Goal: Task Accomplishment & Management: Manage account settings

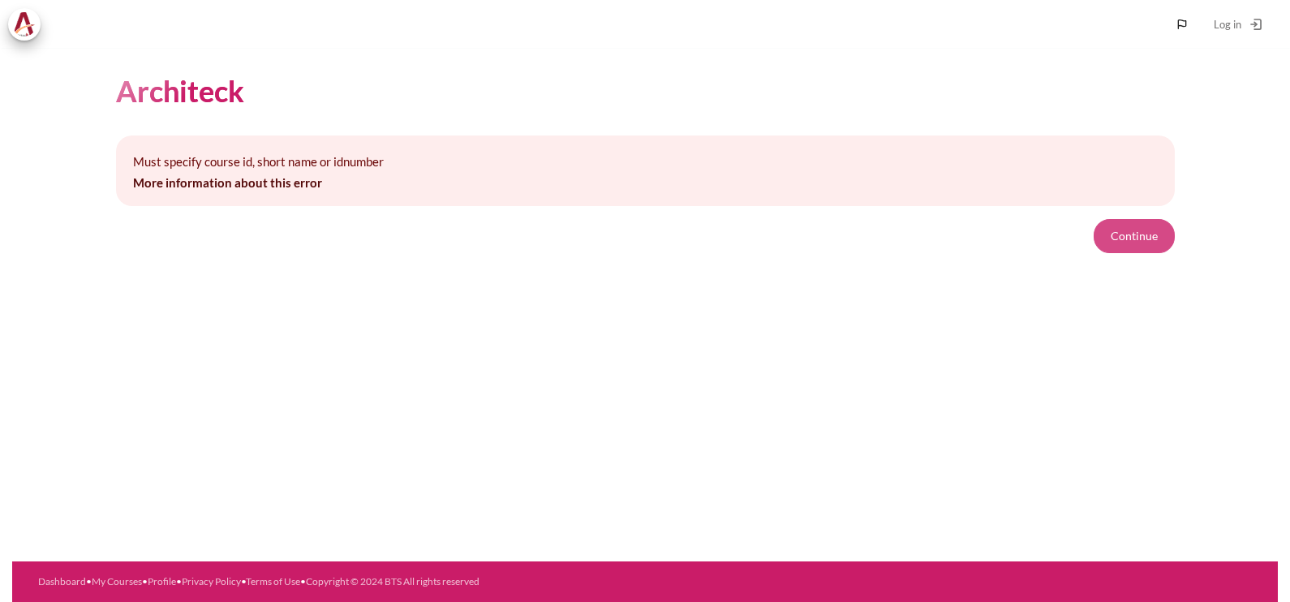
click at [1131, 230] on button "Continue" at bounding box center [1134, 236] width 81 height 34
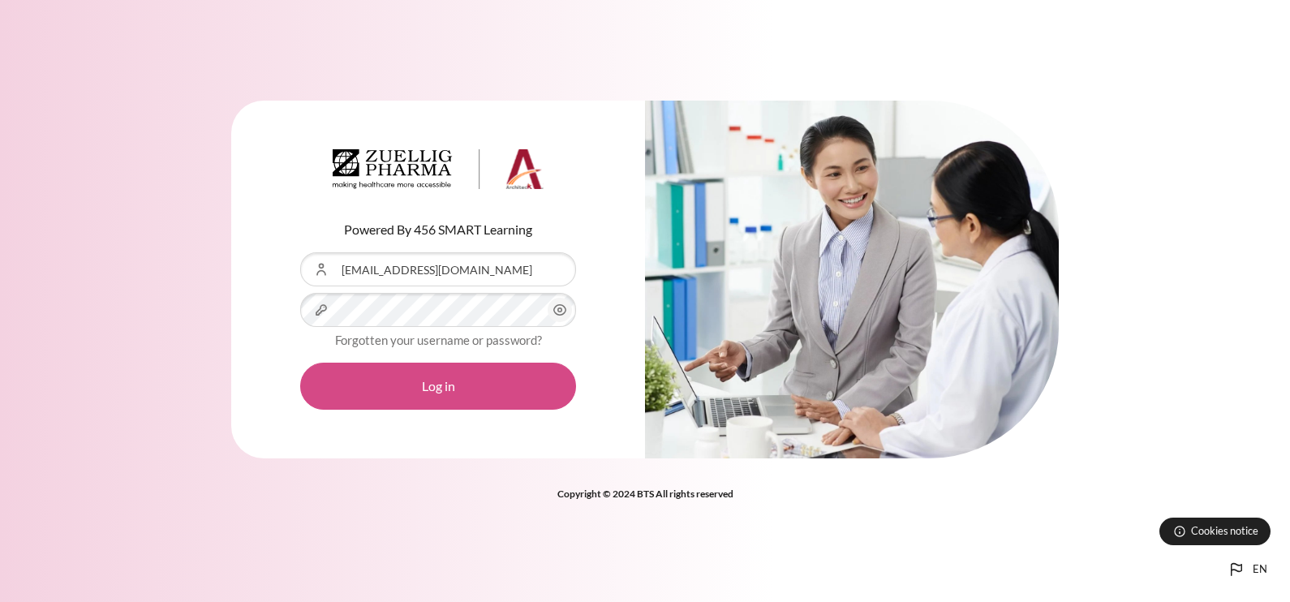
click at [398, 393] on button "Log in" at bounding box center [438, 386] width 276 height 47
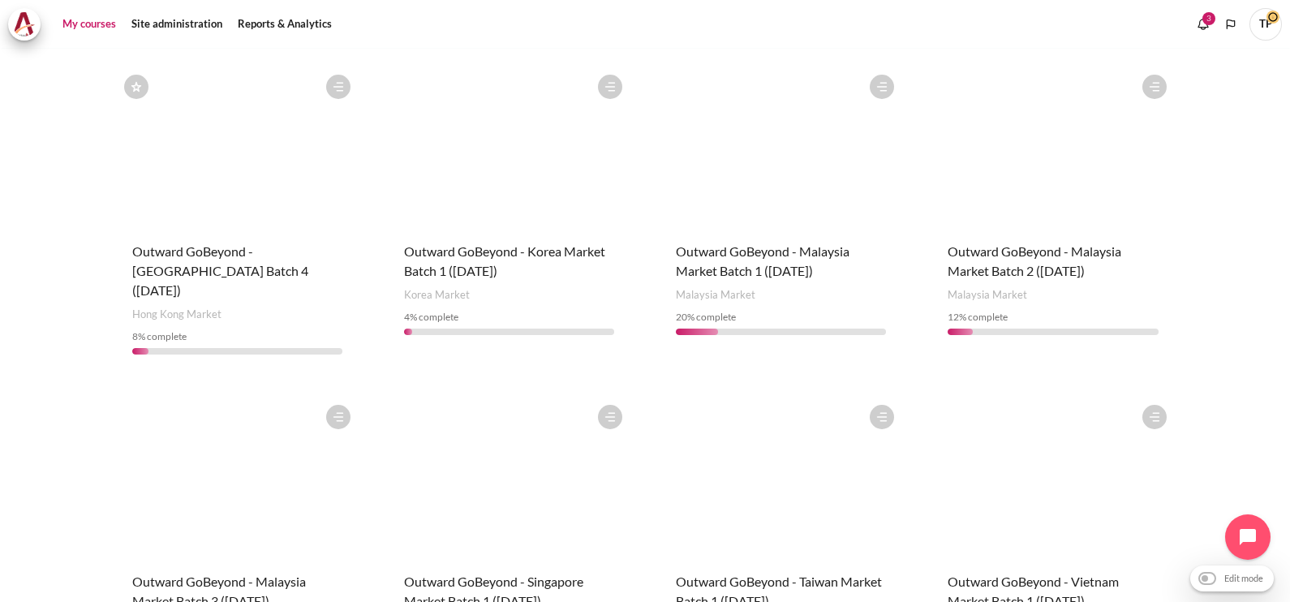
scroll to position [913, 0]
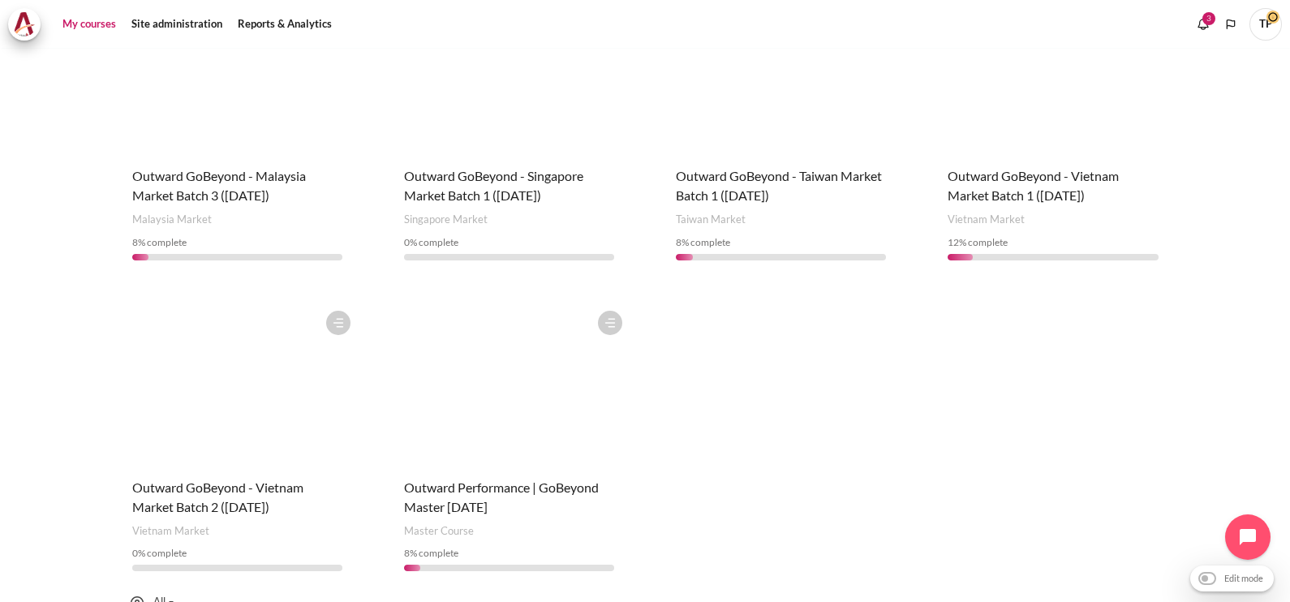
click at [541, 346] on figure "Content" at bounding box center [509, 384] width 243 height 162
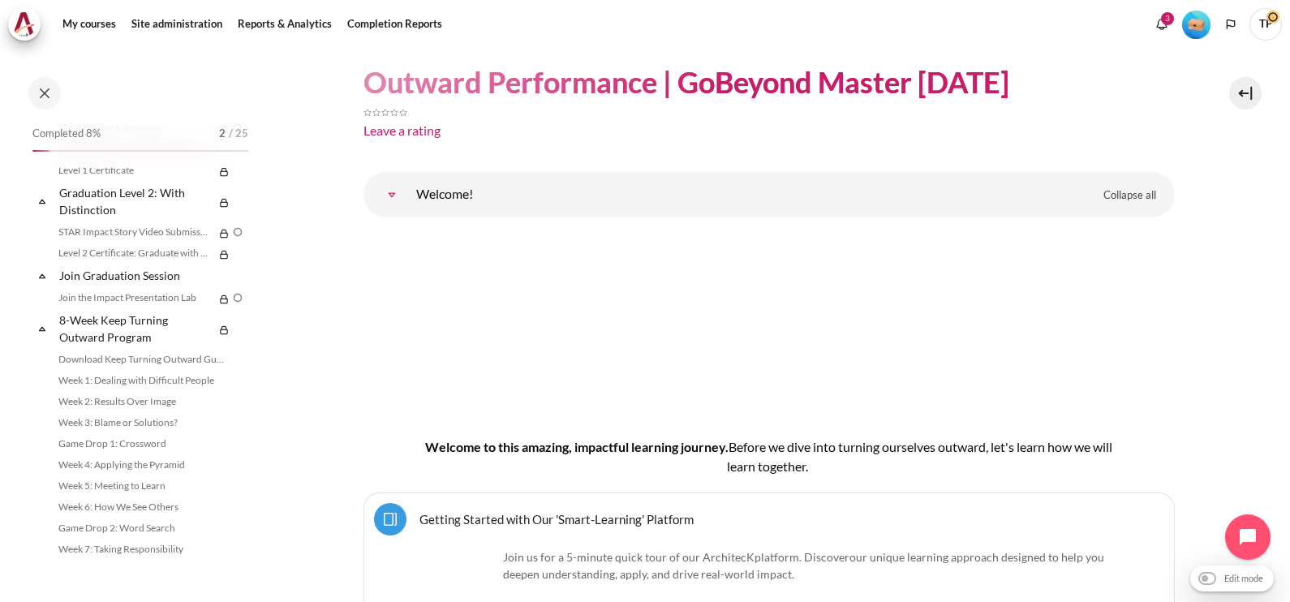
scroll to position [1818, 0]
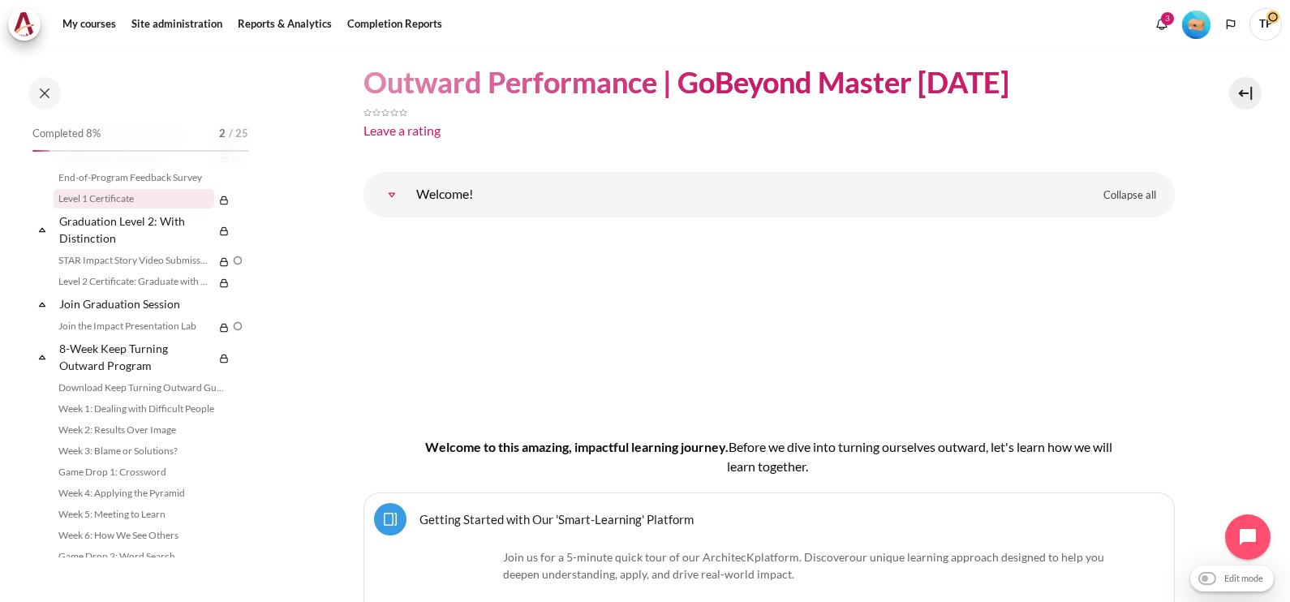
click at [110, 209] on link "Level 1 Certificate" at bounding box center [134, 198] width 161 height 19
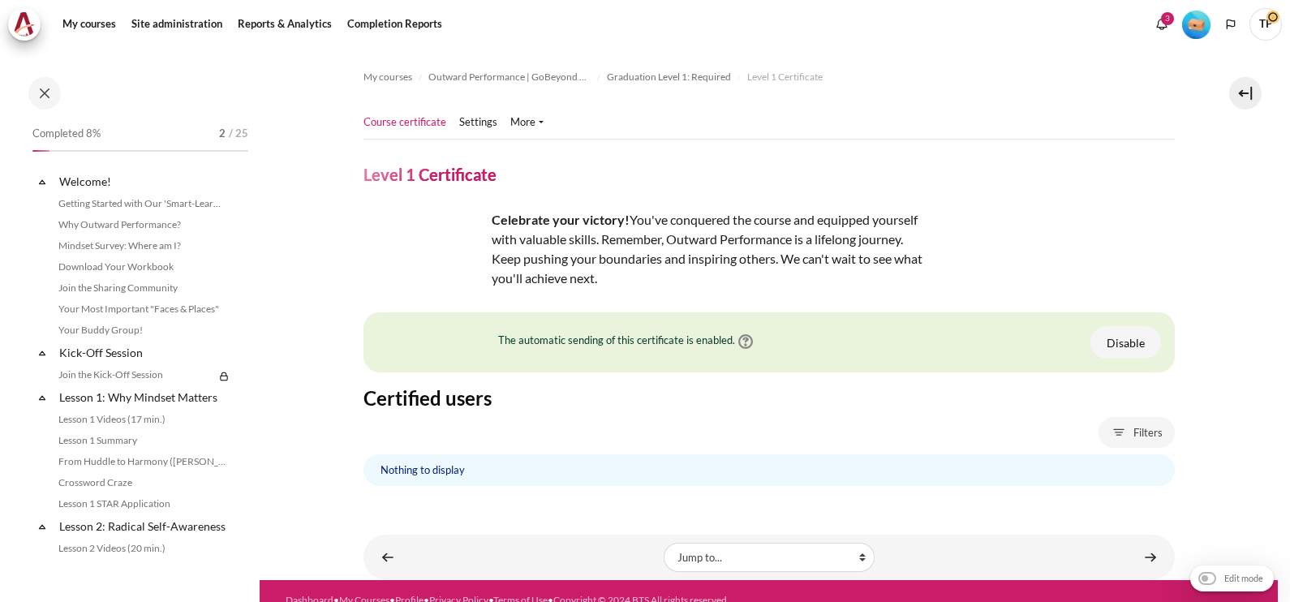
scroll to position [1726, 0]
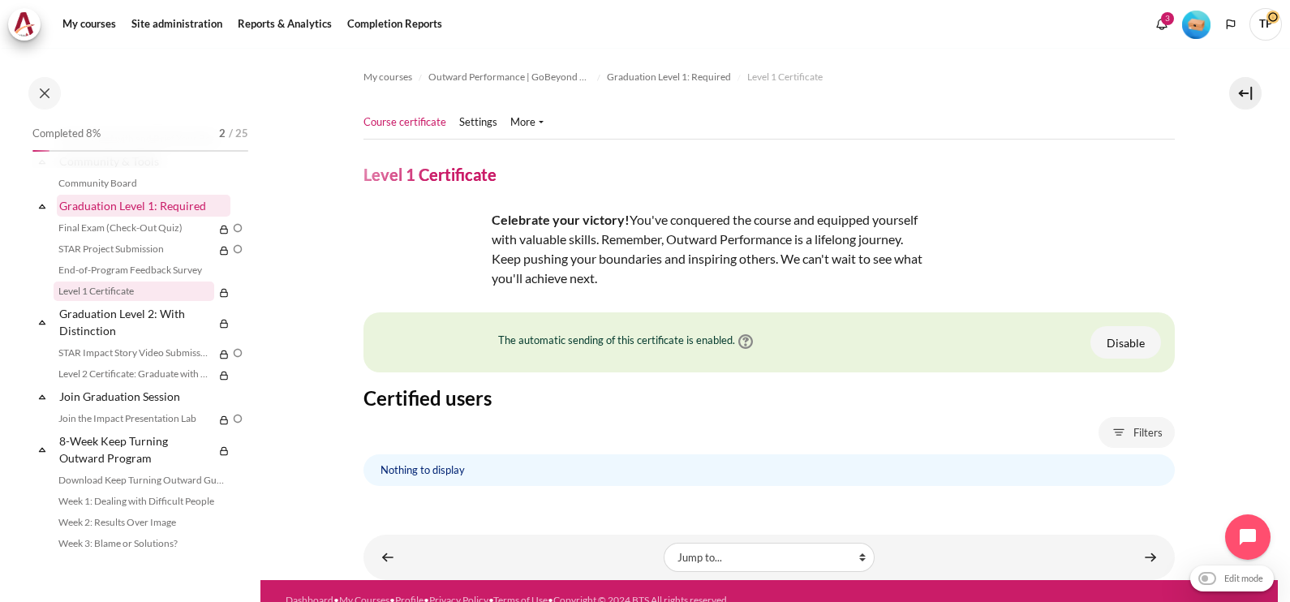
click at [92, 217] on link "Graduation Level 1: Required" at bounding box center [144, 206] width 174 height 22
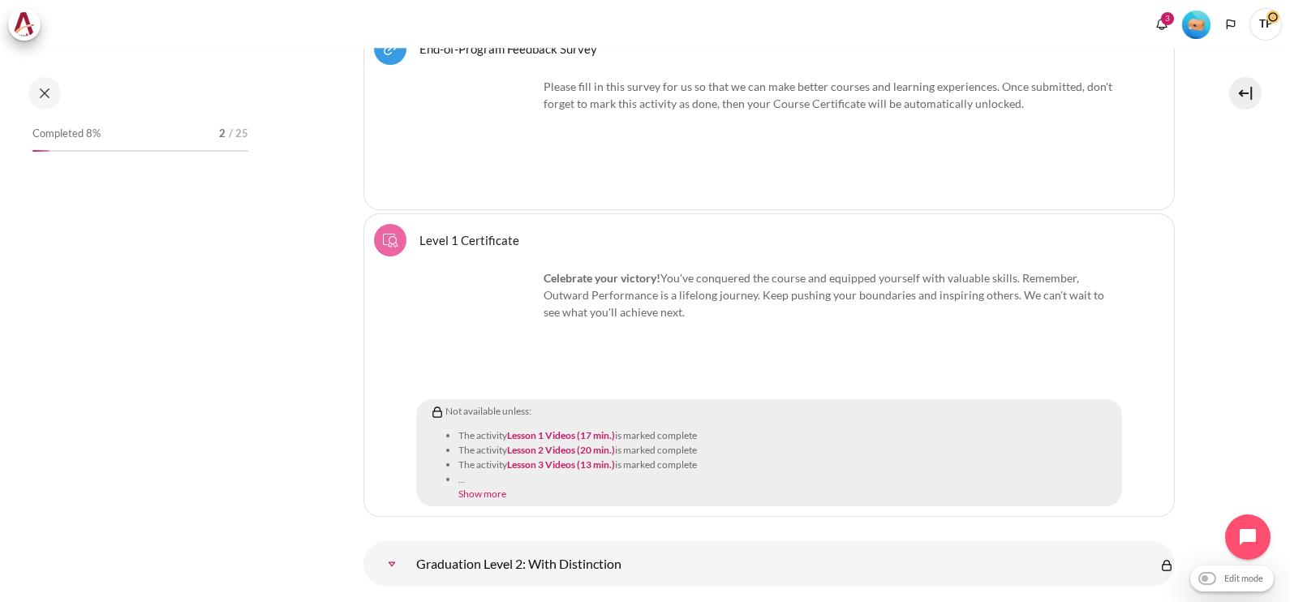
scroll to position [1781, 0]
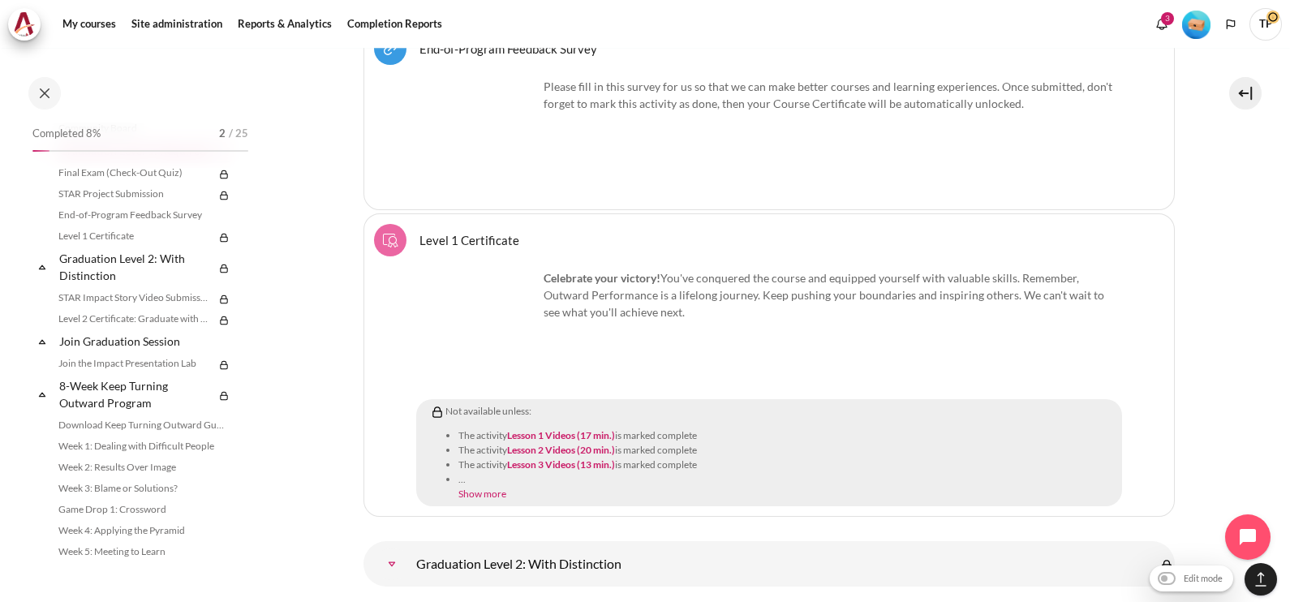
click at [419, 232] on link "Level 1 Certificate Course certificate" at bounding box center [469, 239] width 100 height 15
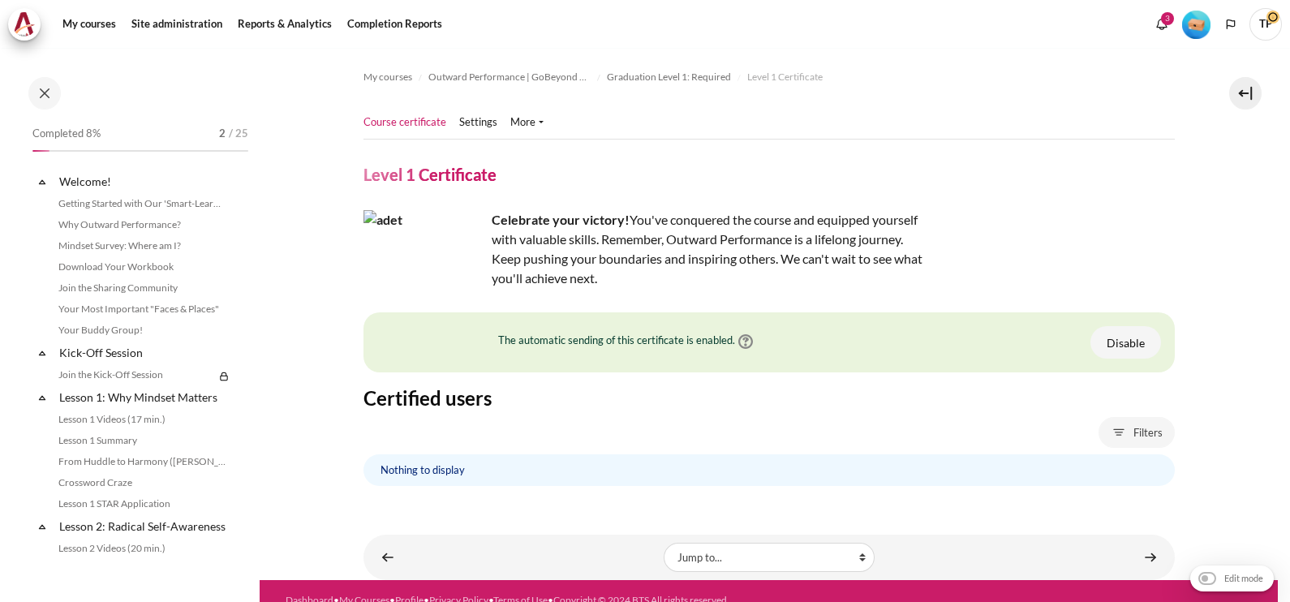
scroll to position [1726, 0]
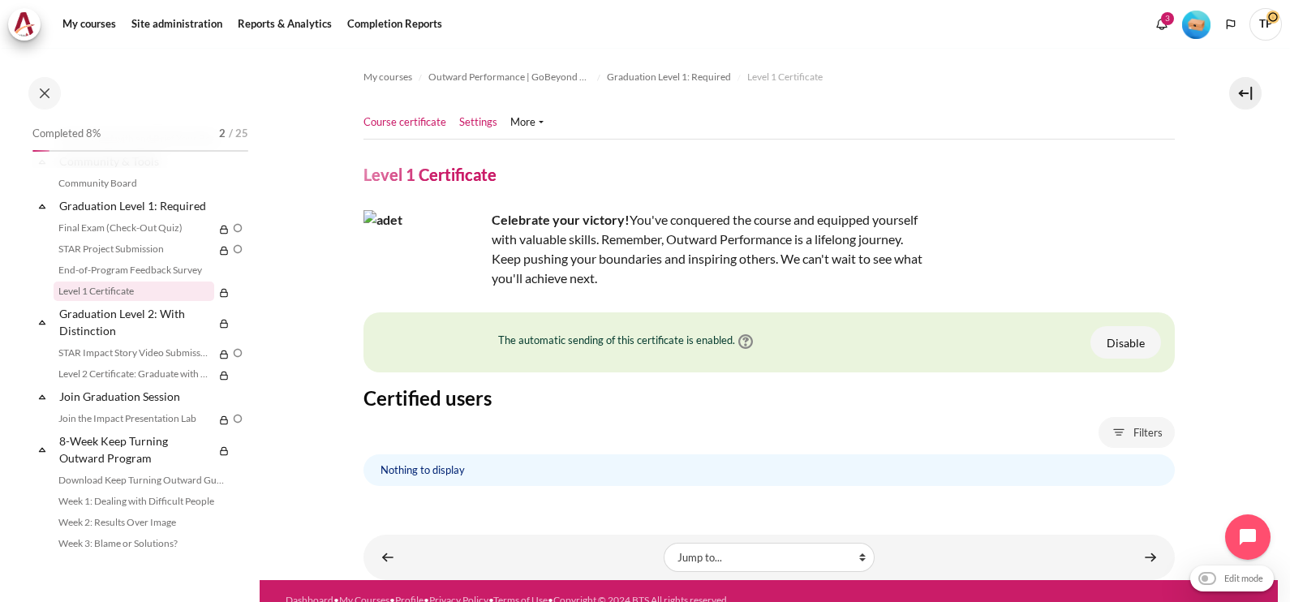
click at [472, 123] on link "Settings" at bounding box center [478, 122] width 38 height 16
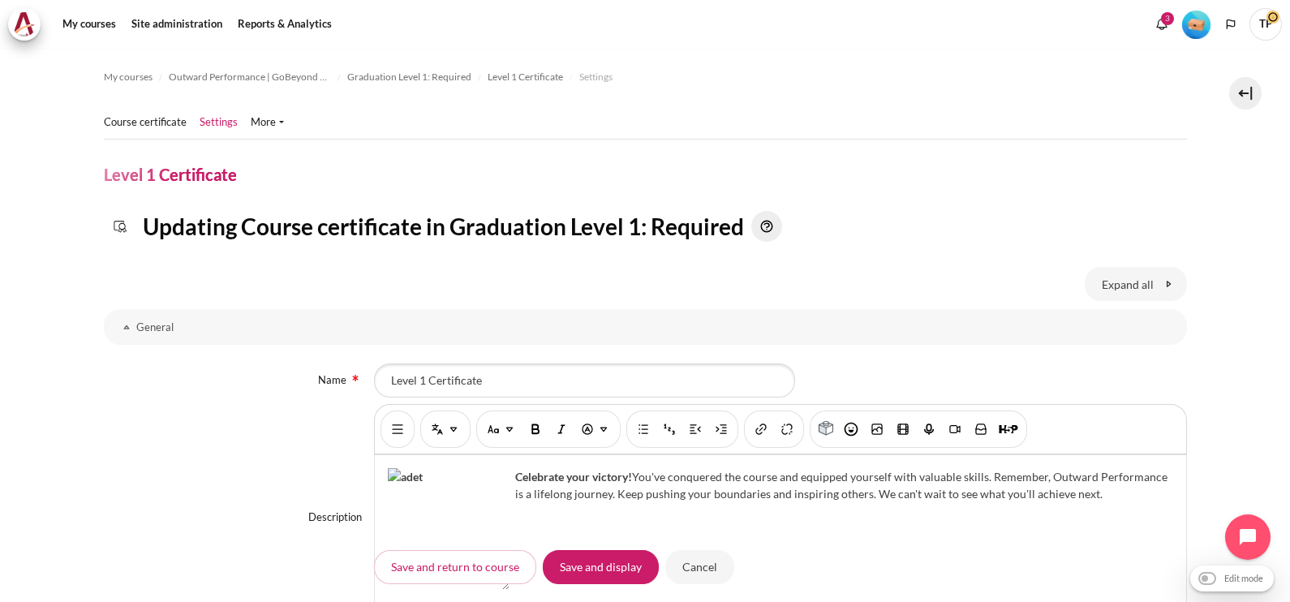
click at [282, 118] on li "More Filters Permissions" at bounding box center [274, 122] width 46 height 16
click at [276, 118] on link "More" at bounding box center [267, 122] width 33 height 16
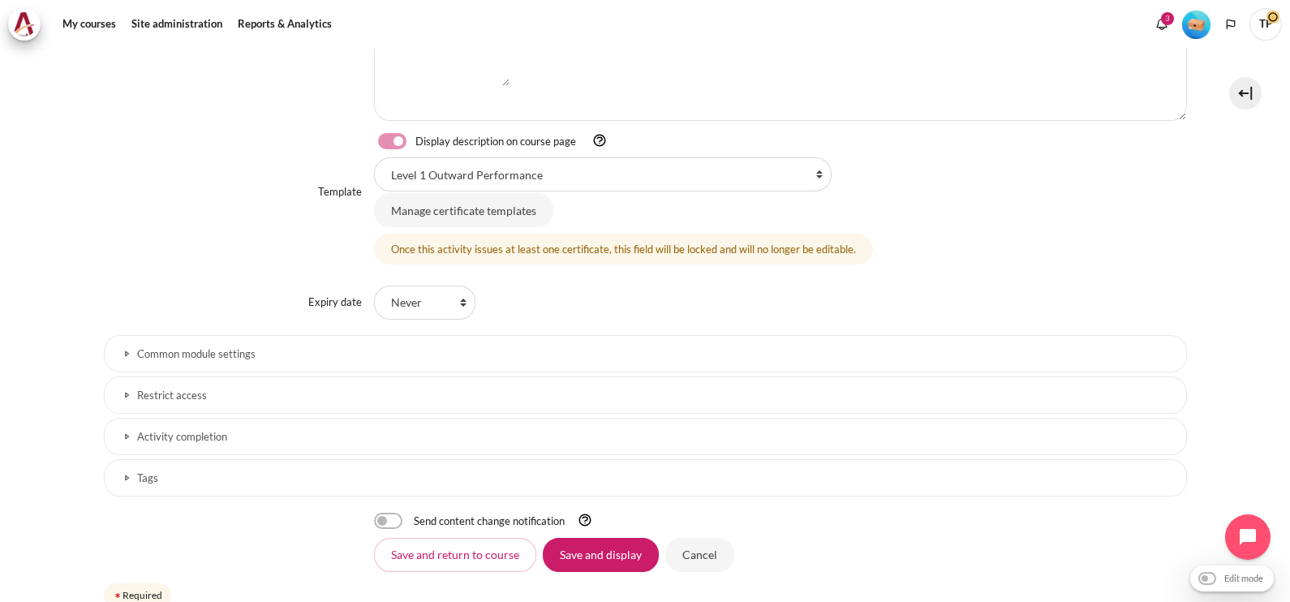
scroll to position [507, 0]
click at [679, 551] on input "Cancel" at bounding box center [699, 552] width 69 height 34
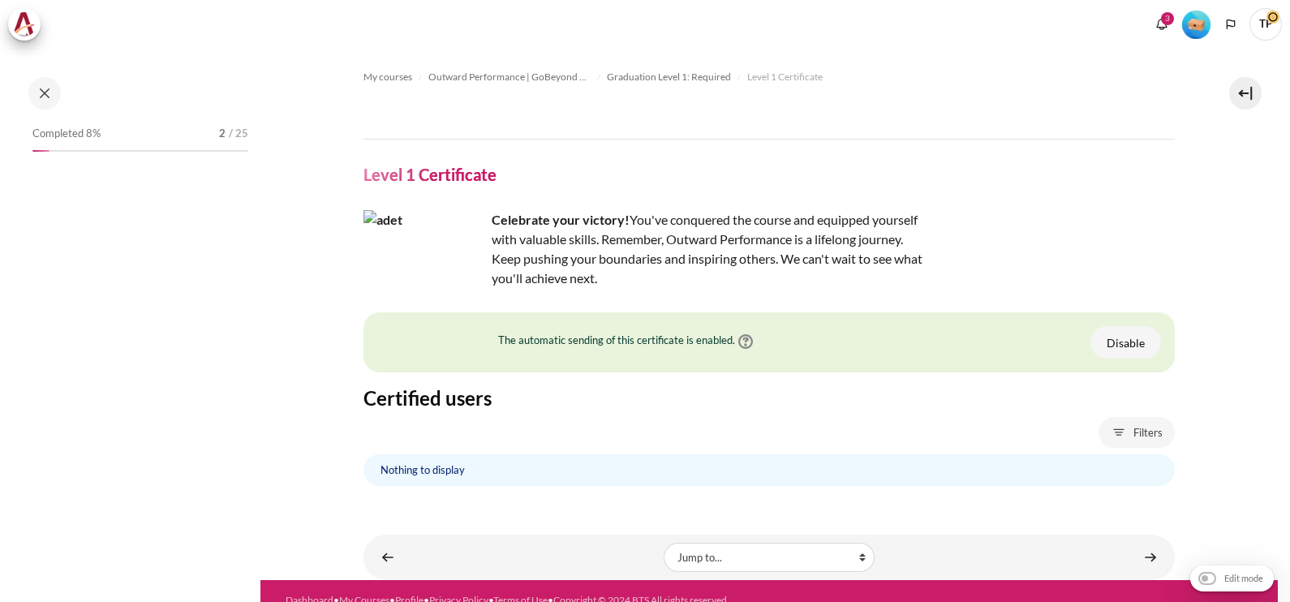
scroll to position [1726, 0]
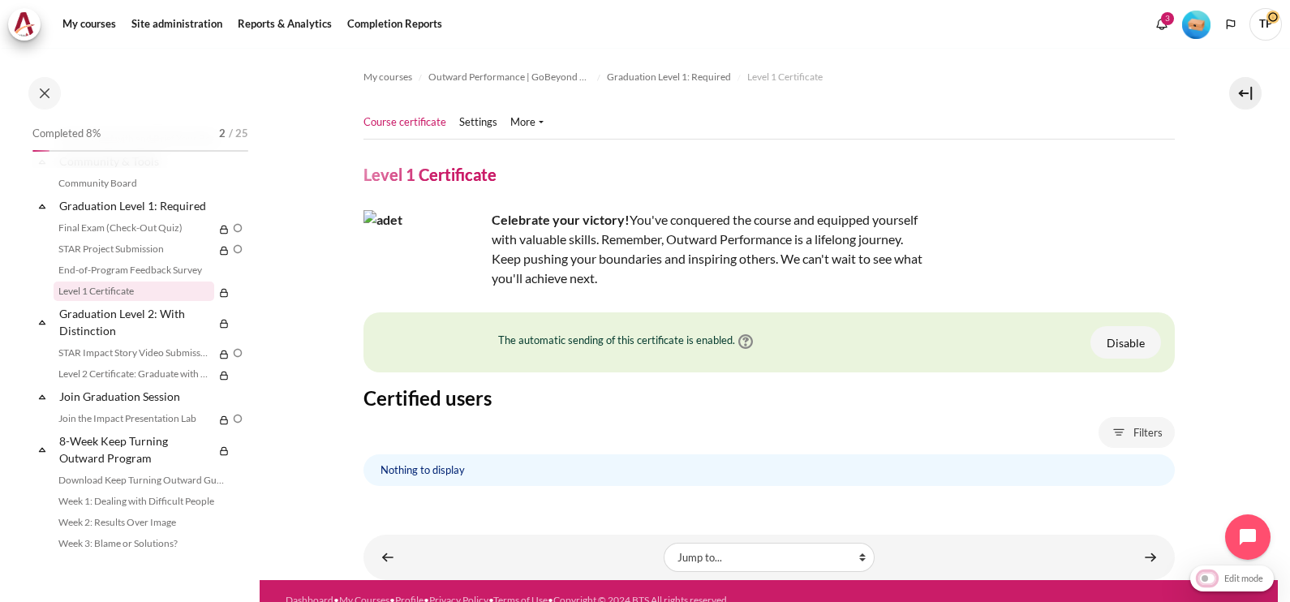
click at [1206, 578] on input "Edit mode" at bounding box center [1231, 578] width 75 height 16
checkbox input "true"
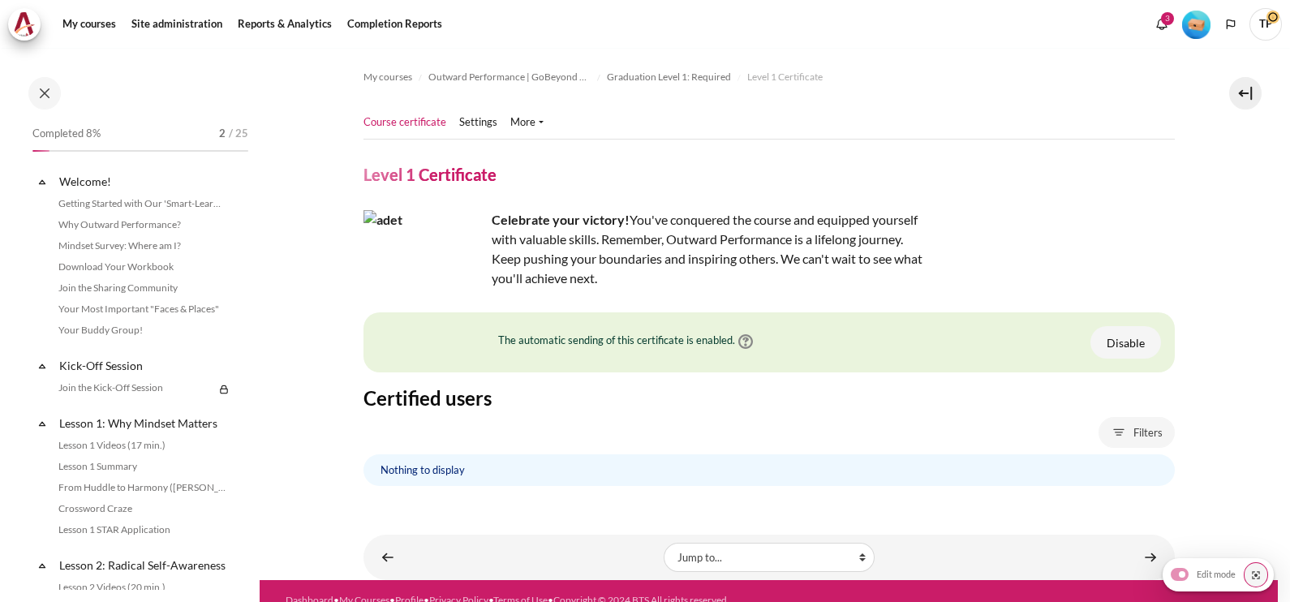
scroll to position [1904, 0]
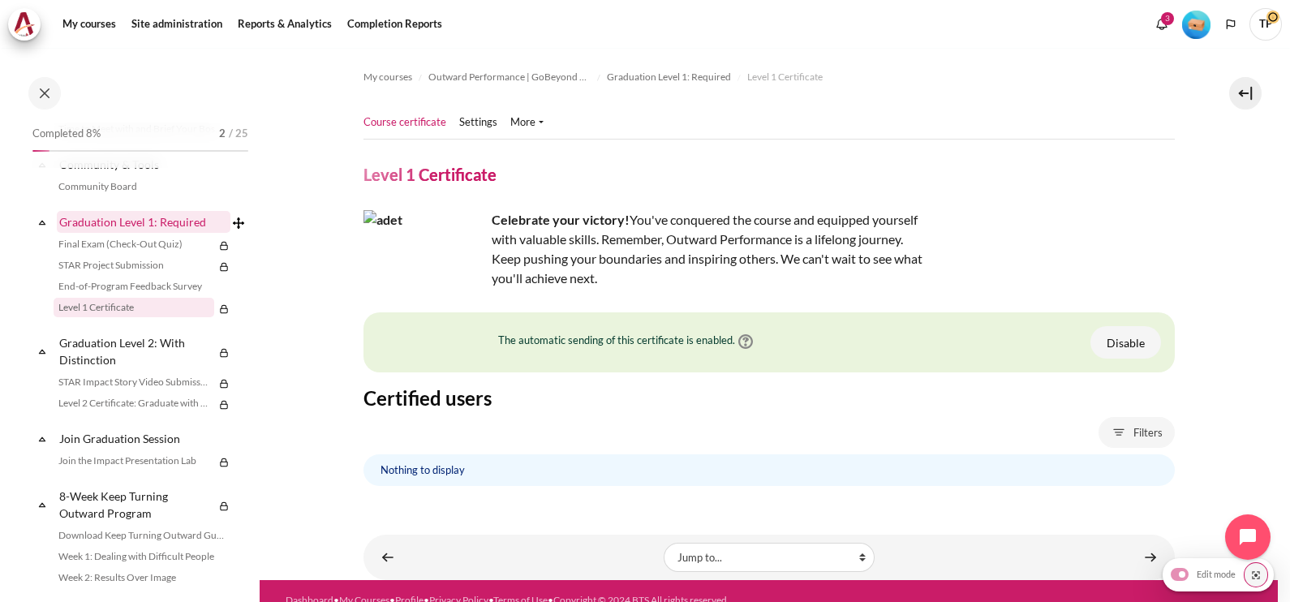
click at [97, 233] on link "Graduation Level 1: Required" at bounding box center [144, 222] width 174 height 22
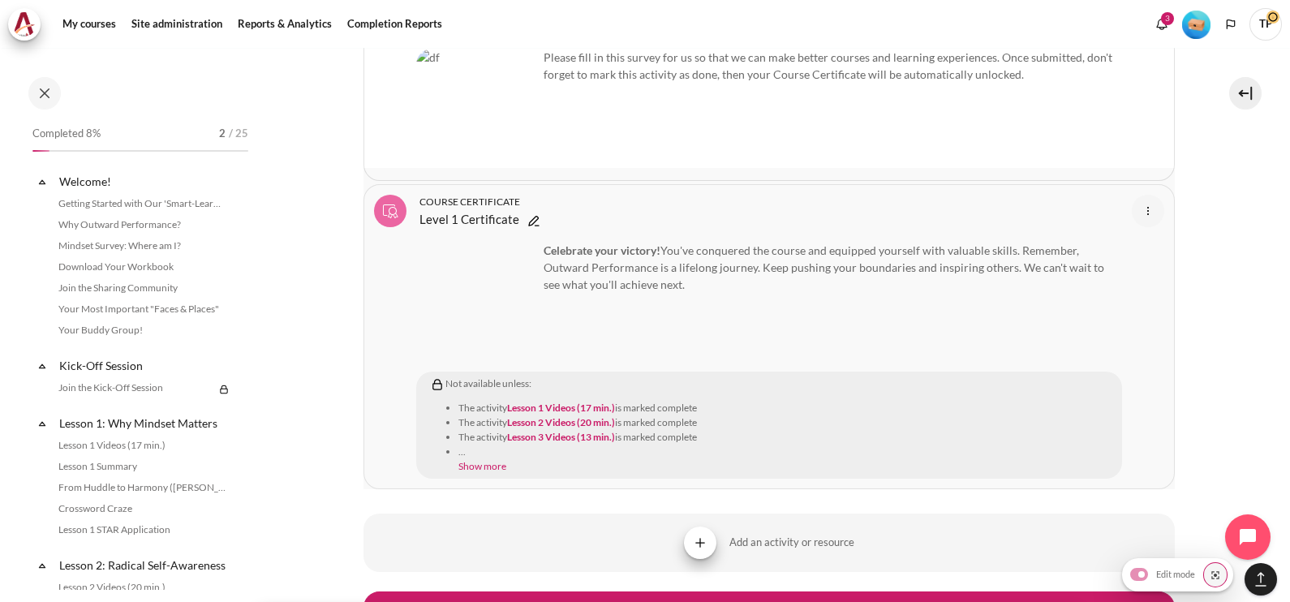
scroll to position [1976, 0]
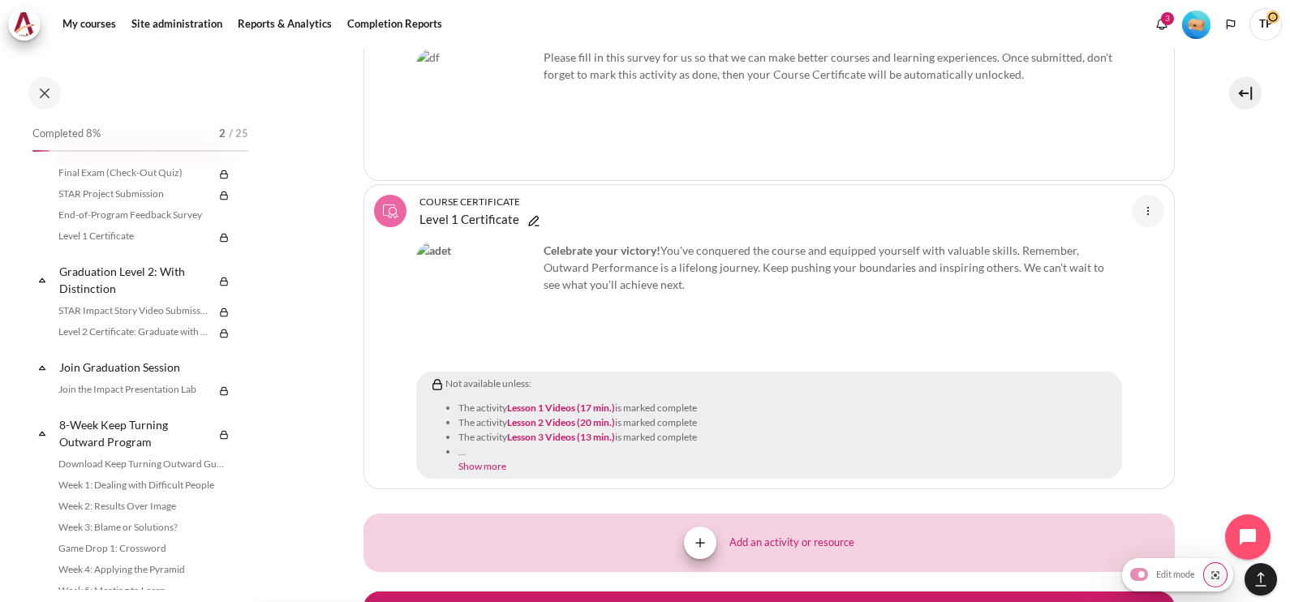
click at [699, 527] on span "Content" at bounding box center [700, 543] width 32 height 32
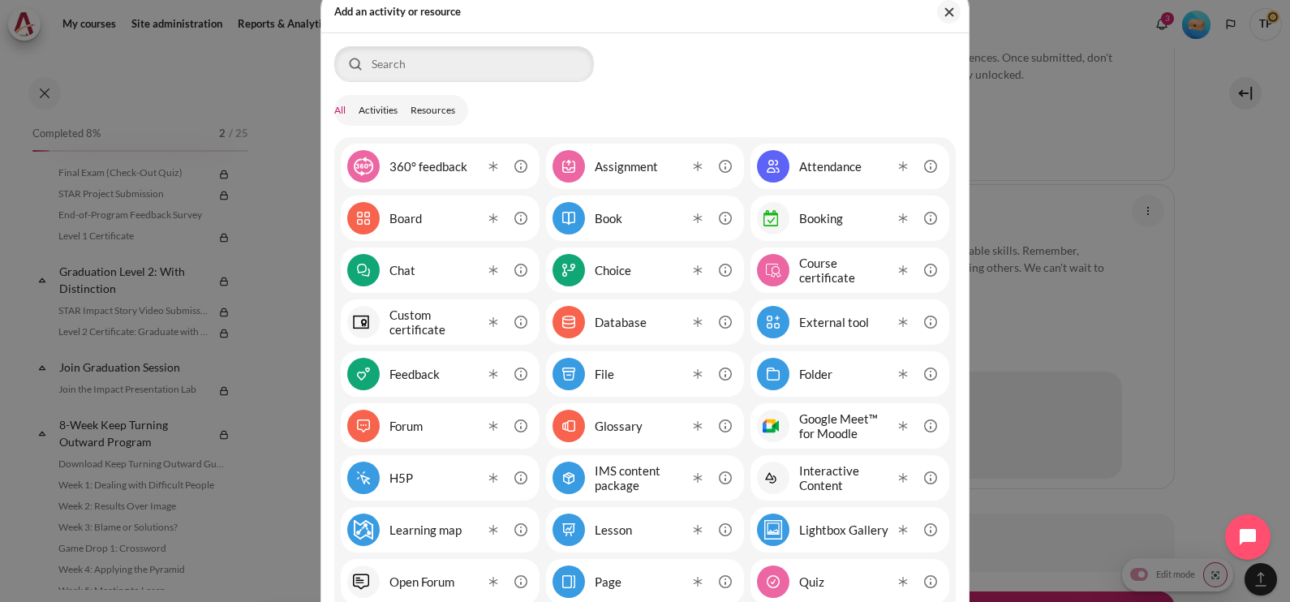
scroll to position [0, 0]
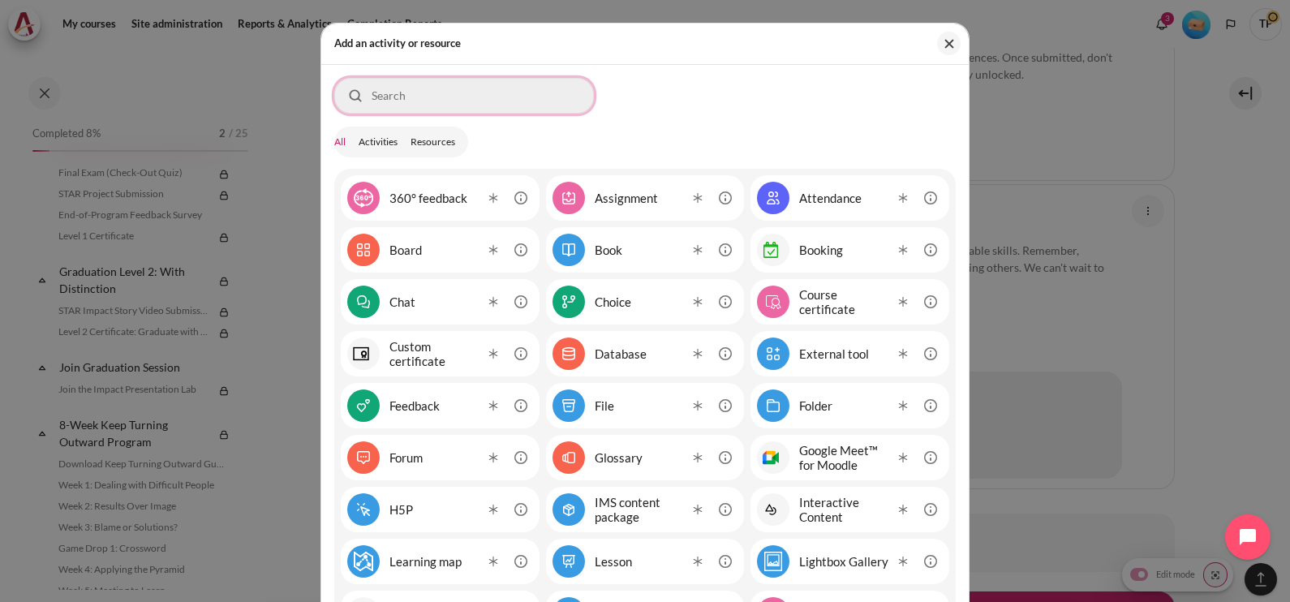
click at [403, 97] on input "Search for activities by name or description" at bounding box center [464, 96] width 260 height 36
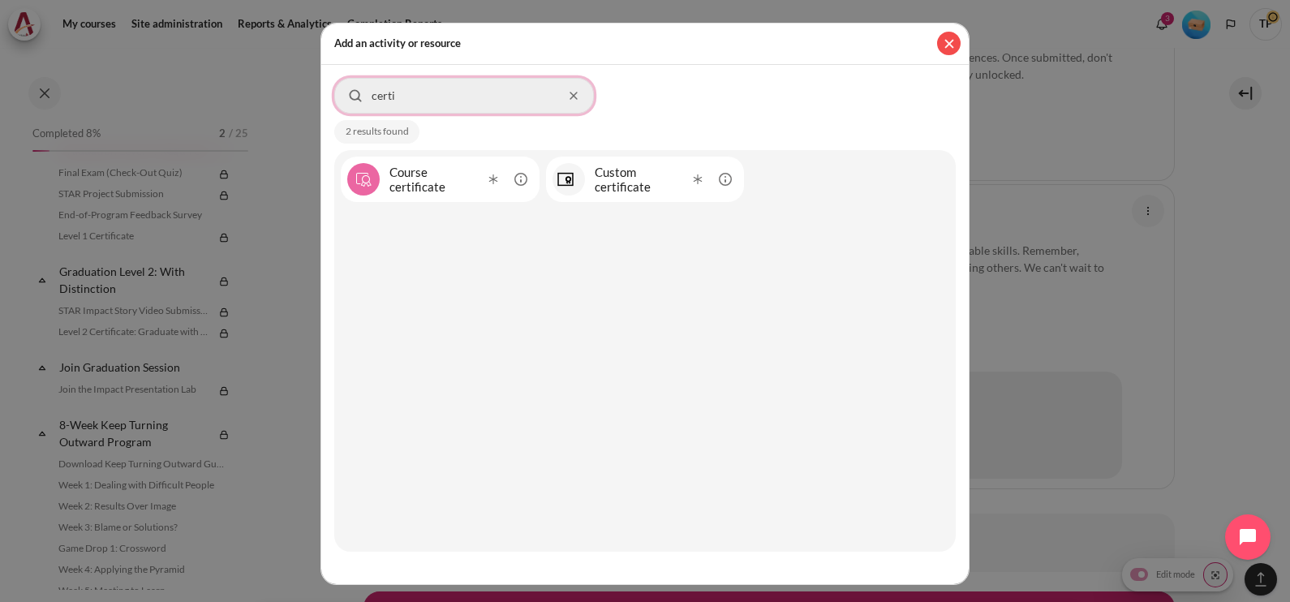
type input "certi"
click at [942, 49] on button "Close" at bounding box center [949, 44] width 24 height 24
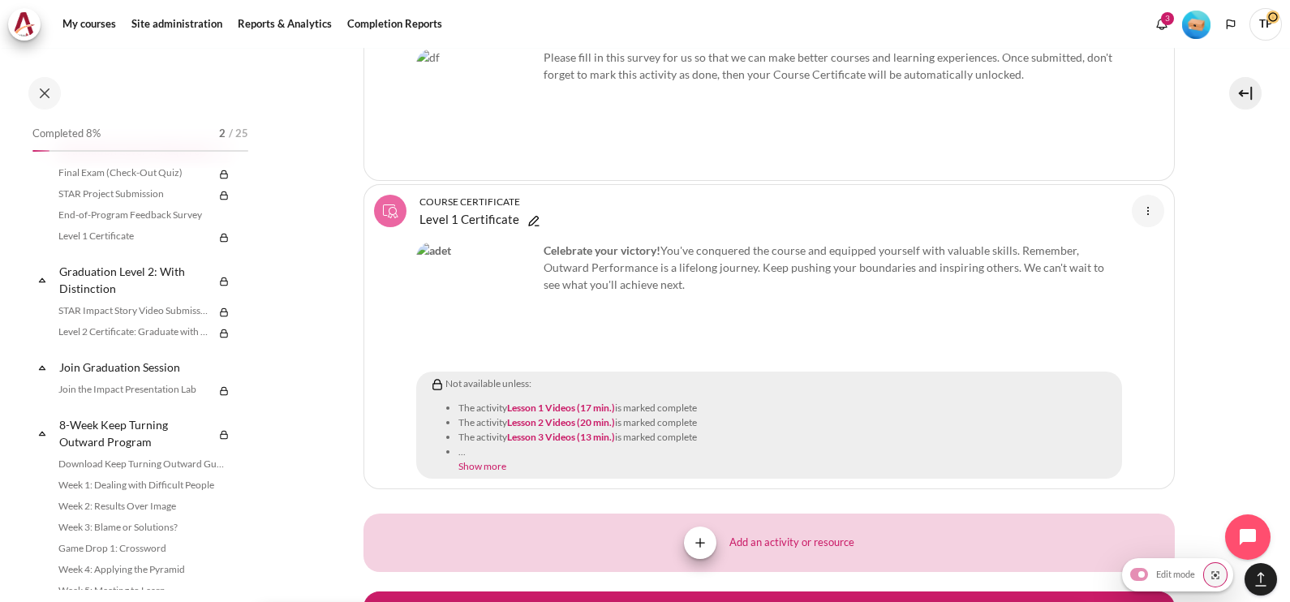
click at [674, 514] on button "Add an activity or resource" at bounding box center [768, 543] width 811 height 58
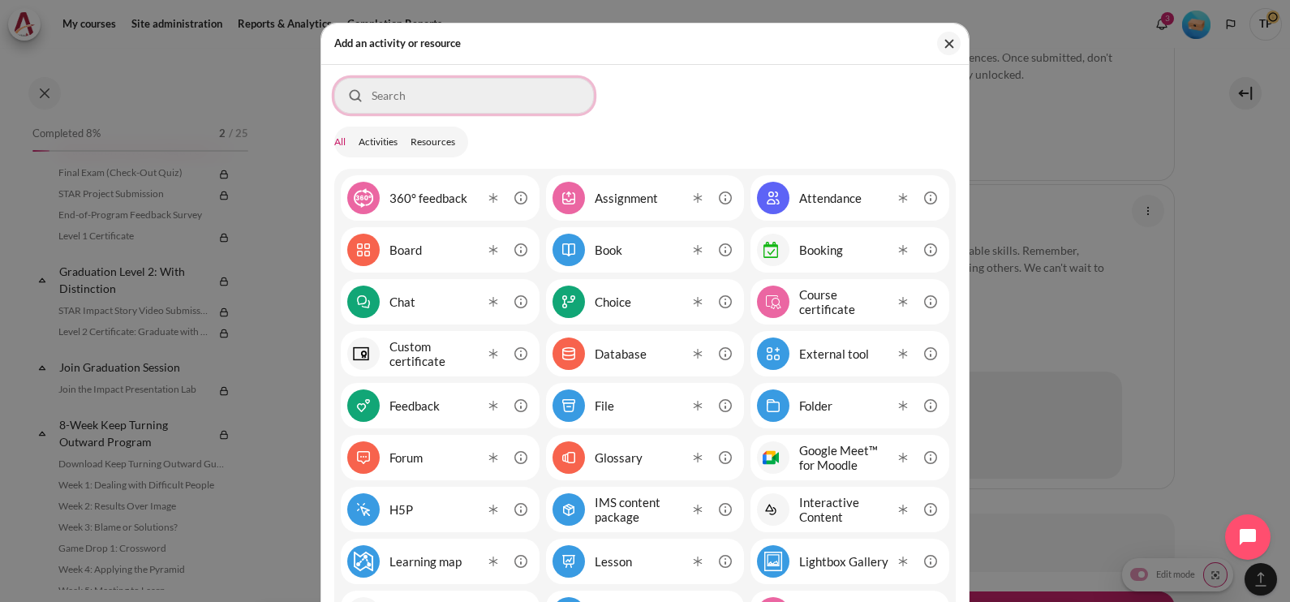
click at [422, 101] on input "Search for activities by name or description" at bounding box center [464, 96] width 260 height 36
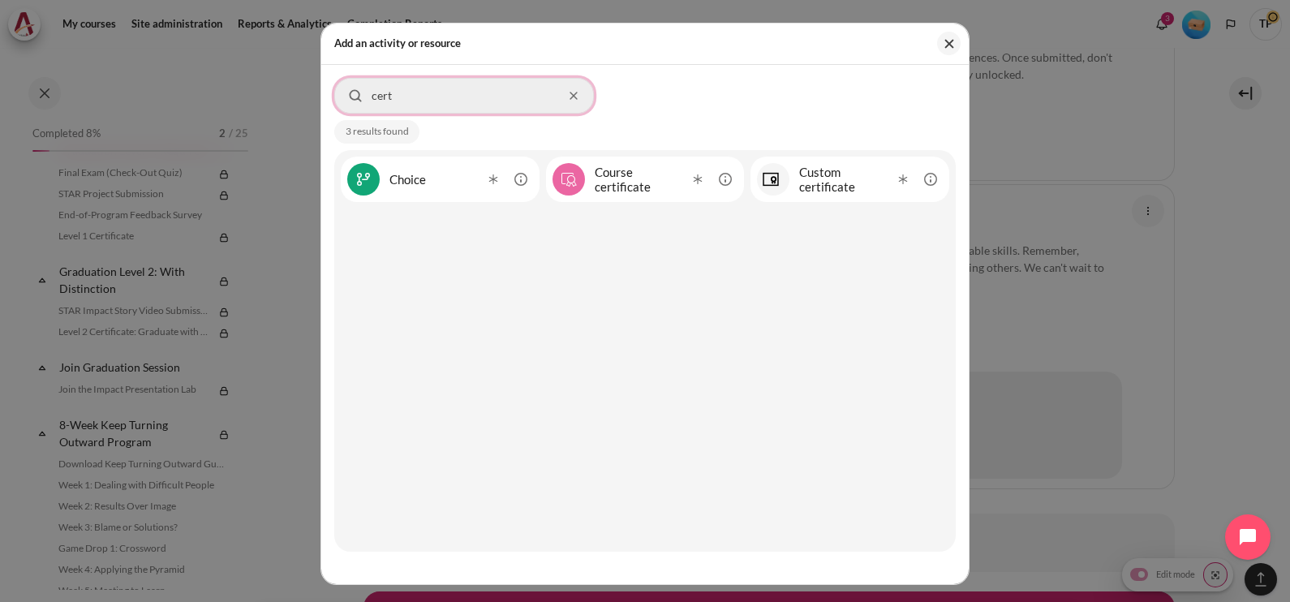
type input "cert"
click at [948, 41] on button "Close" at bounding box center [949, 44] width 24 height 24
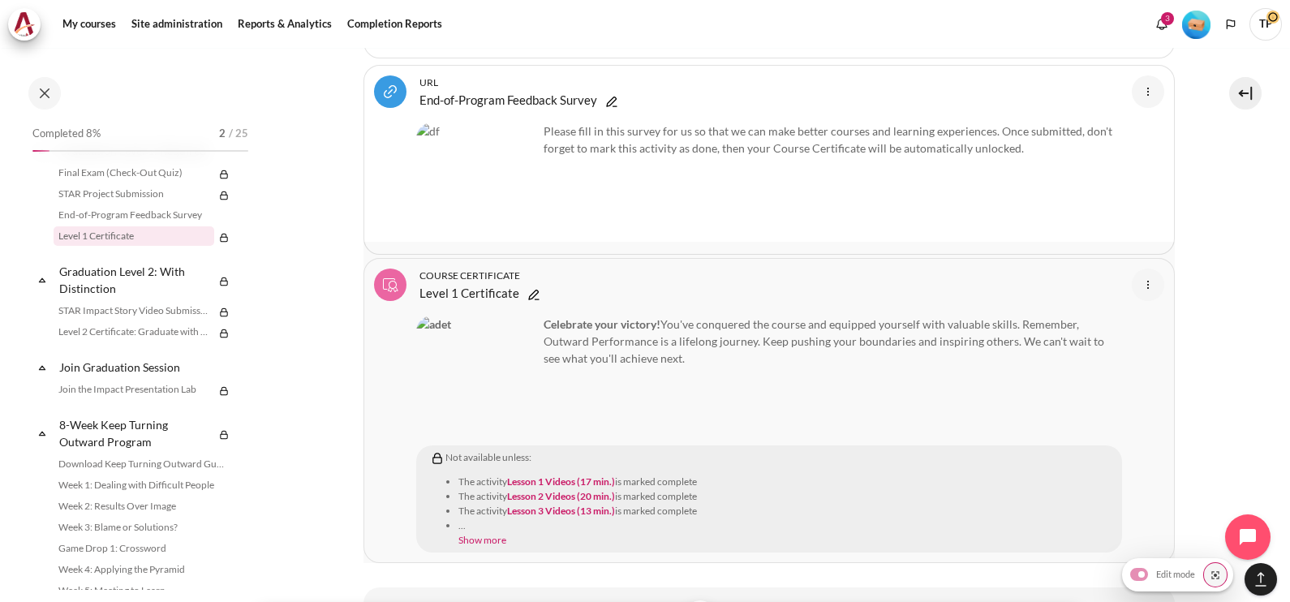
scroll to position [23102, 0]
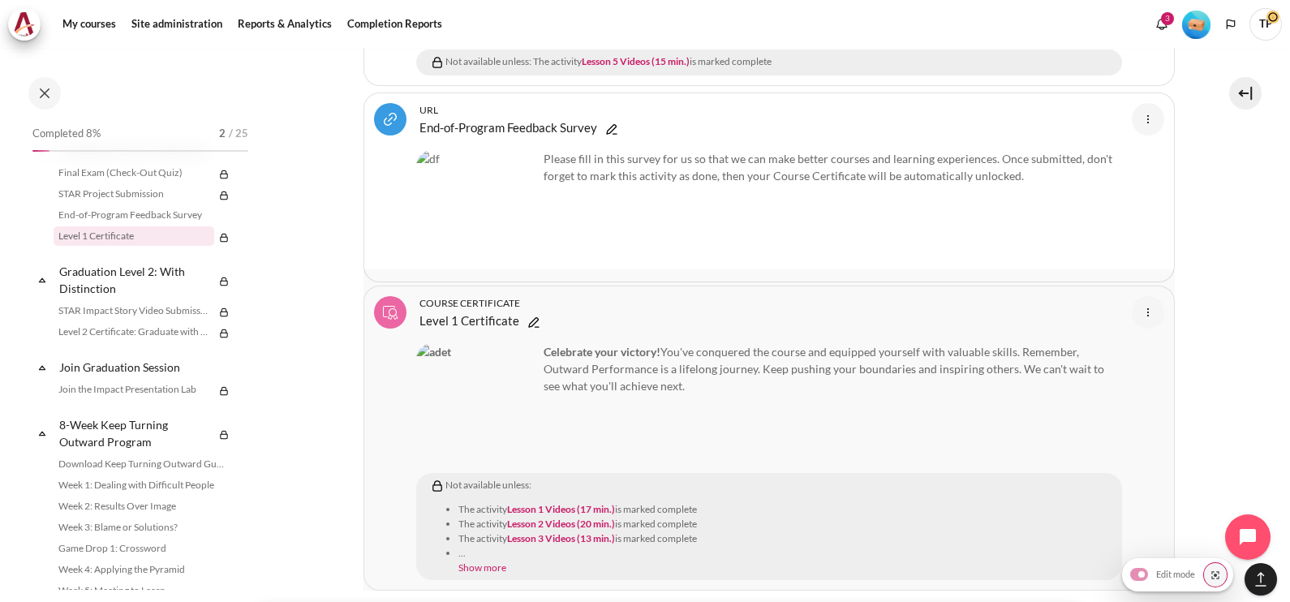
click at [475, 311] on link "Level 1 Certificate Course certificate" at bounding box center [469, 320] width 100 height 19
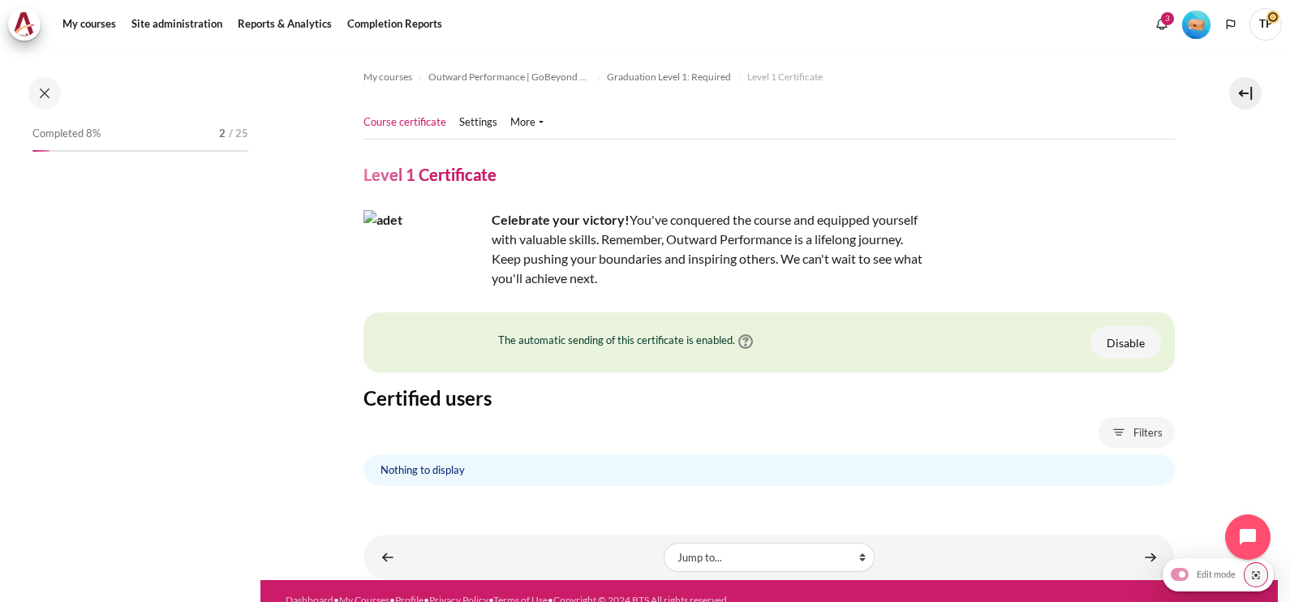
scroll to position [1904, 0]
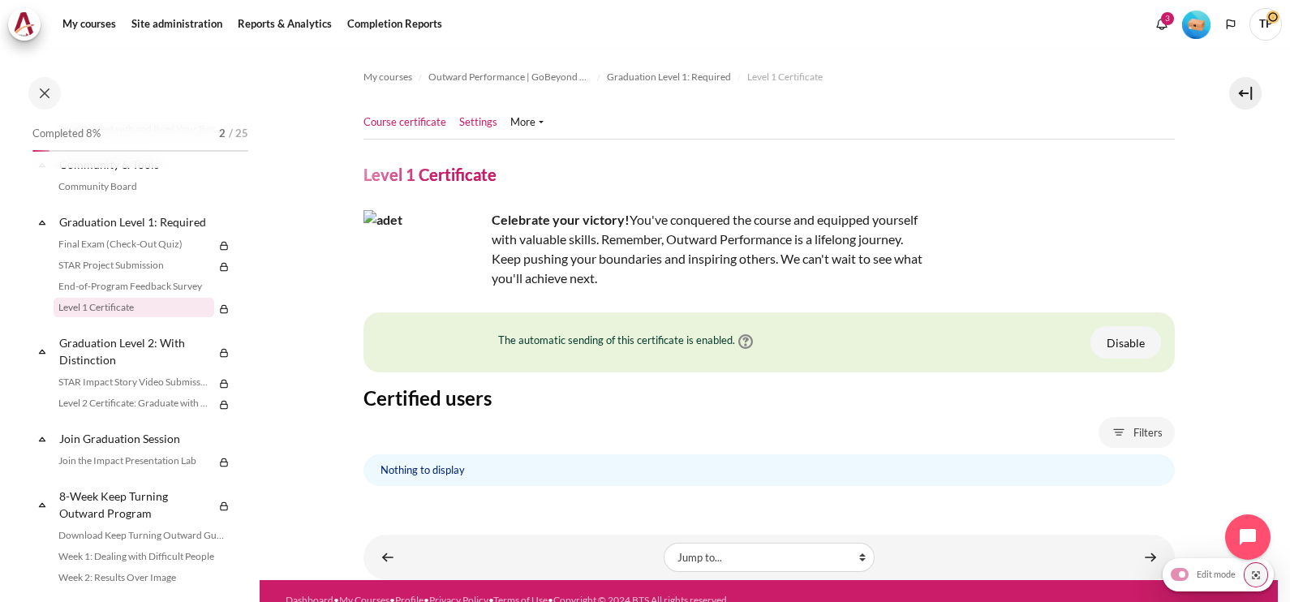
click at [475, 123] on link "Settings" at bounding box center [478, 122] width 38 height 16
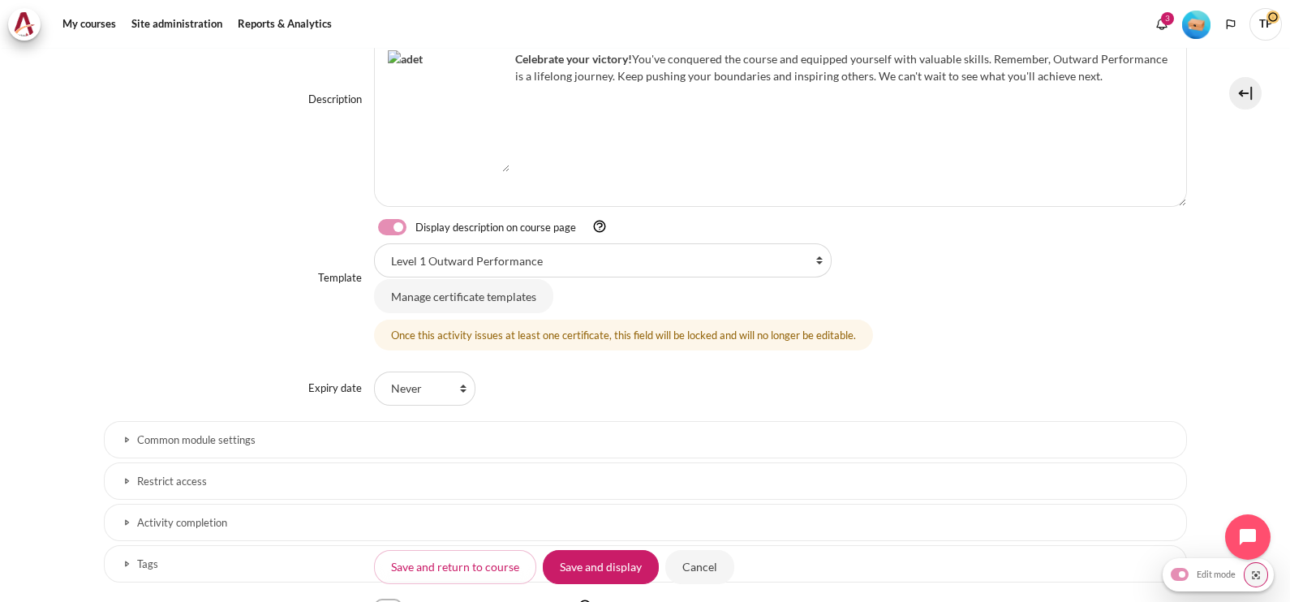
scroll to position [471, 0]
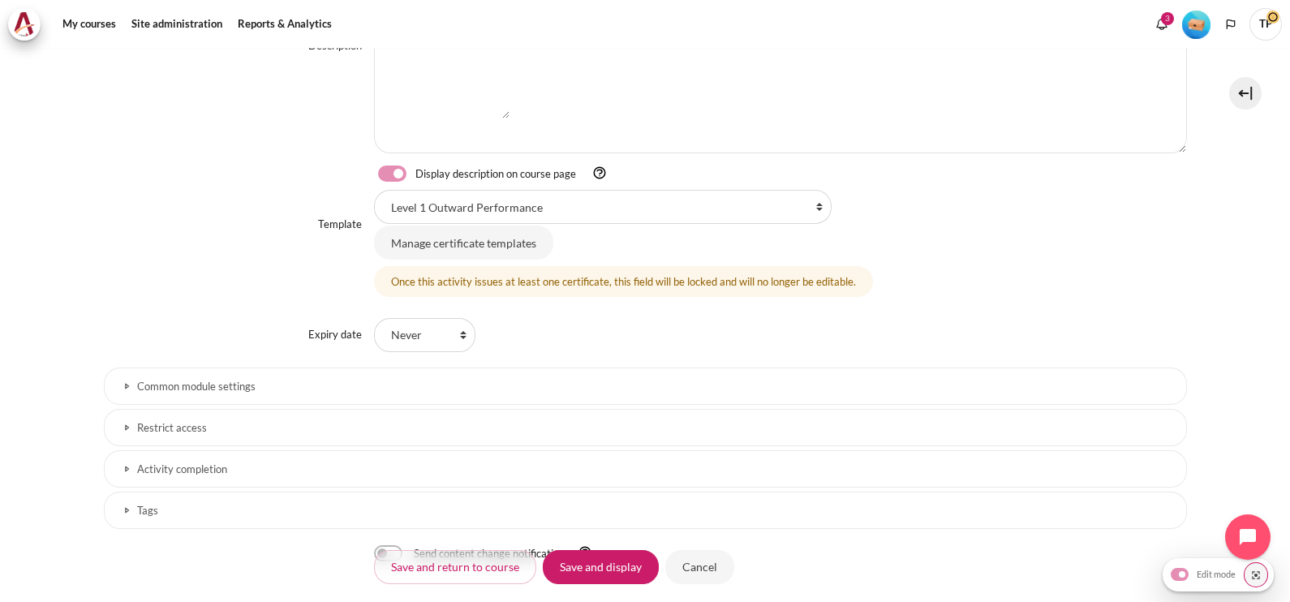
click at [244, 368] on link "Common module settings" at bounding box center [645, 386] width 1083 height 37
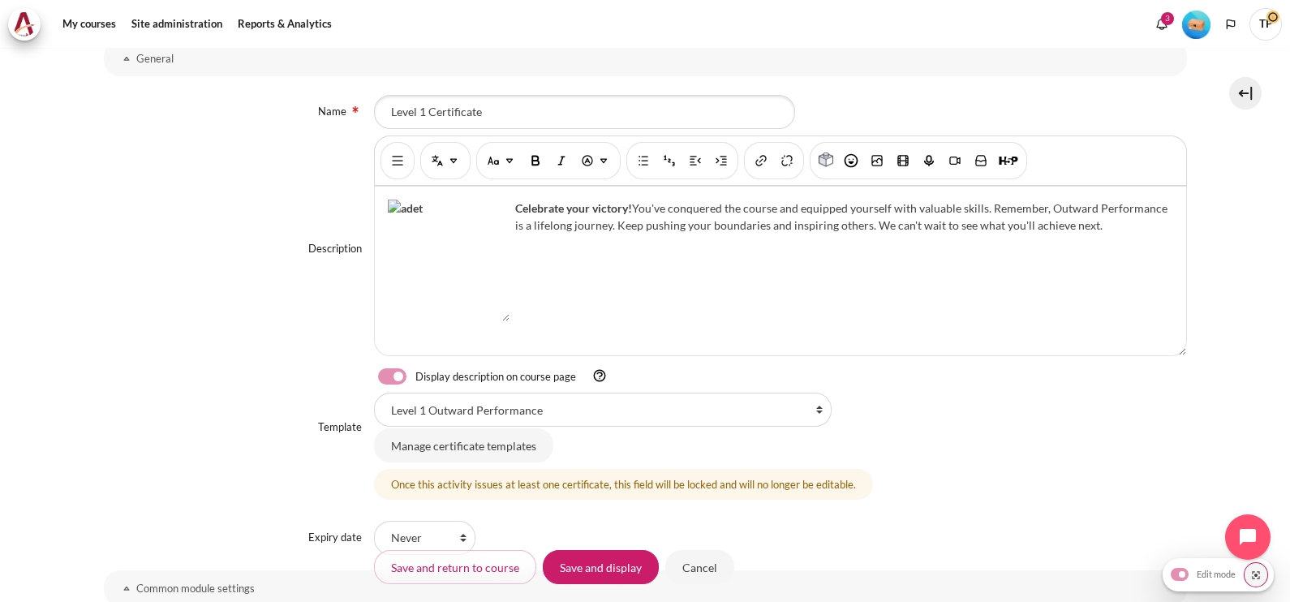
scroll to position [370, 0]
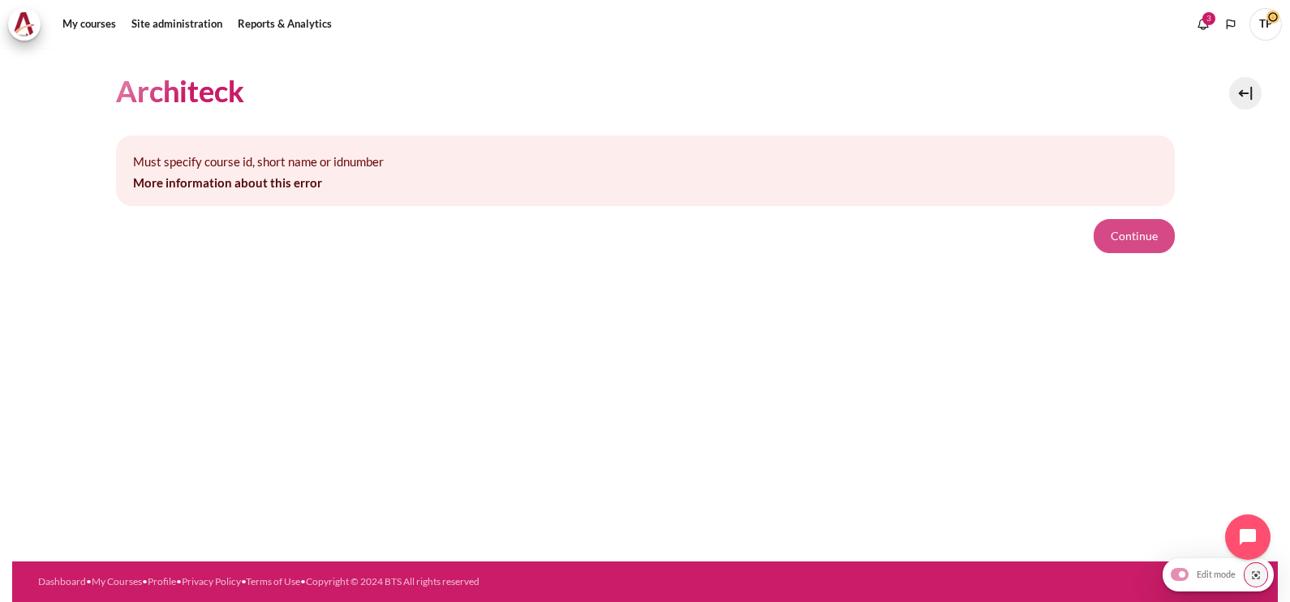
drag, startPoint x: 1120, startPoint y: 231, endPoint x: 1119, endPoint y: 223, distance: 8.3
click at [1120, 229] on button "Continue" at bounding box center [1134, 236] width 81 height 34
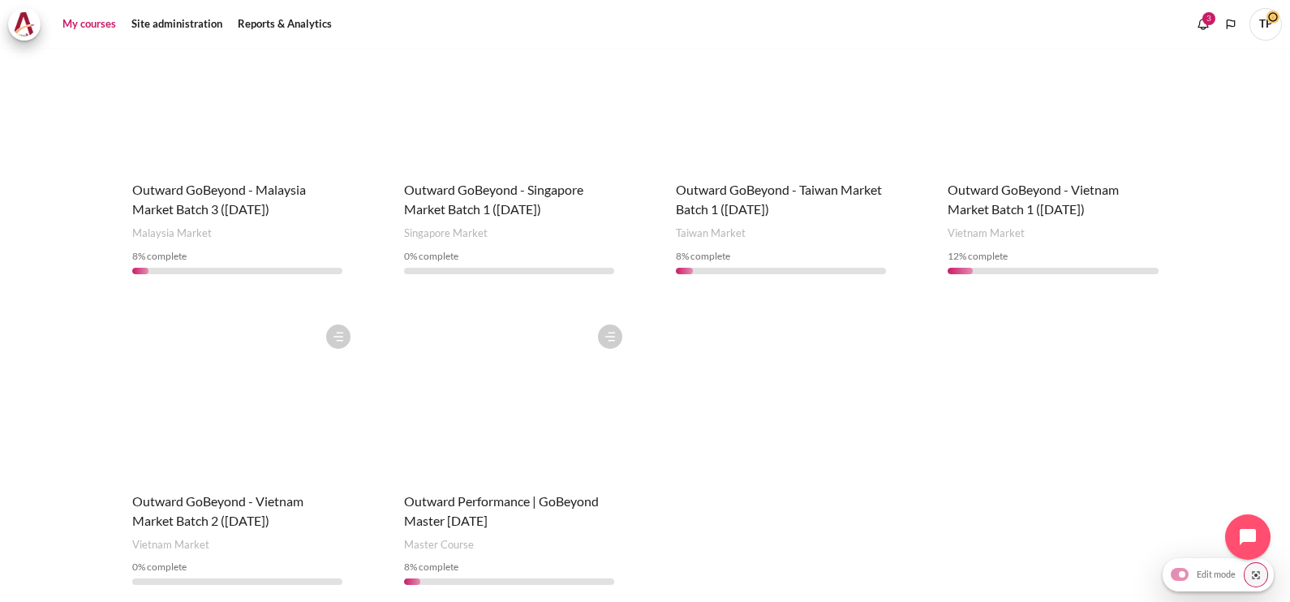
scroll to position [952, 0]
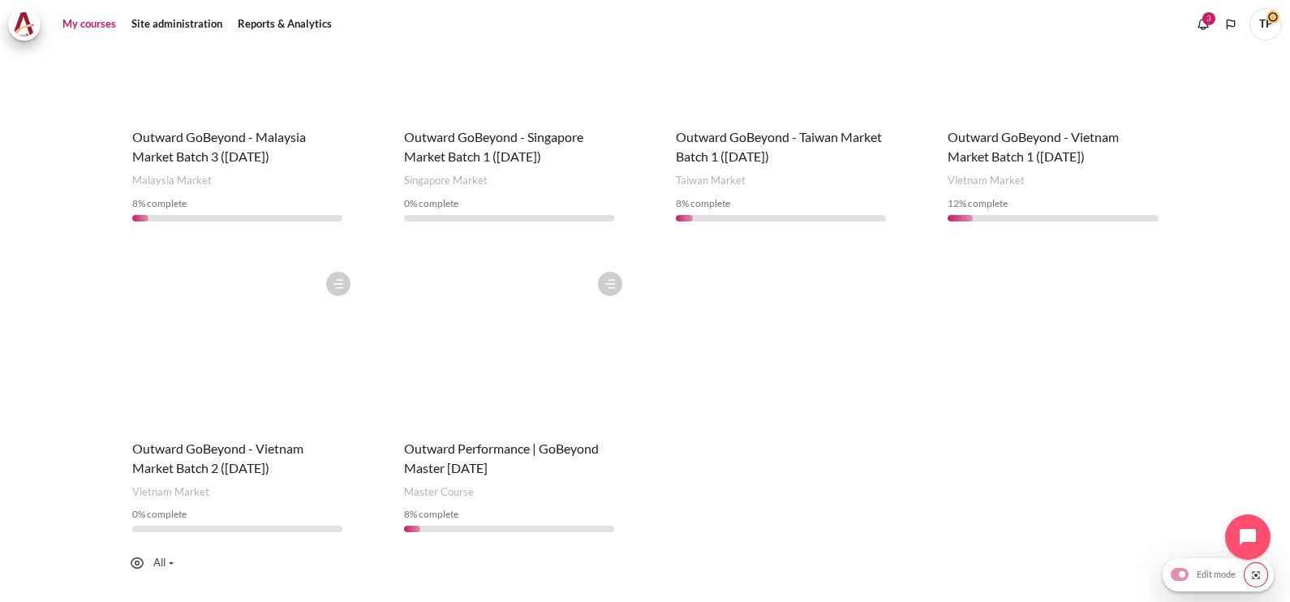
click at [0, 235] on html "Skip to main content My courses" at bounding box center [645, 301] width 1290 height 602
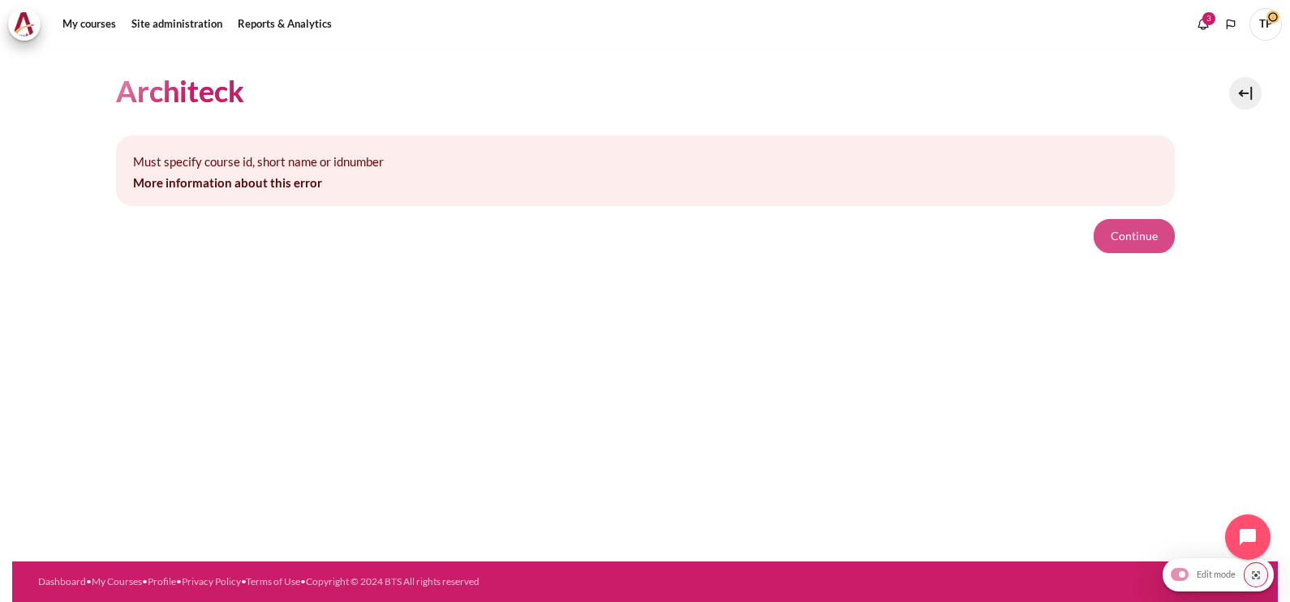
click at [1132, 243] on button "Continue" at bounding box center [1134, 236] width 81 height 34
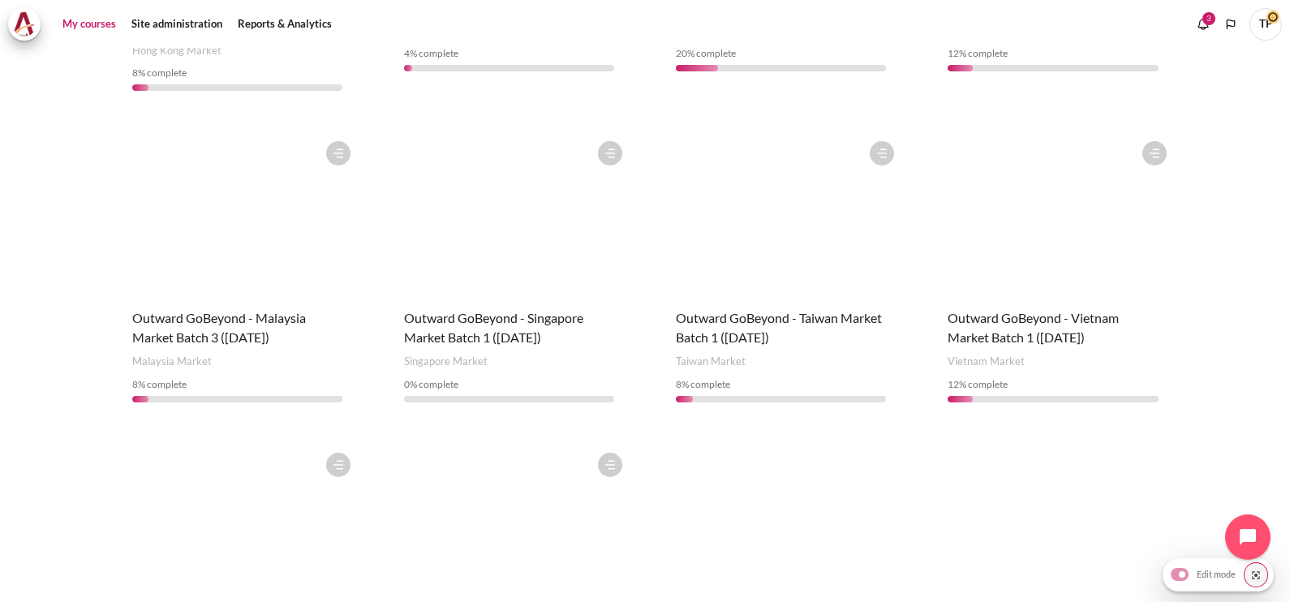
scroll to position [811, 0]
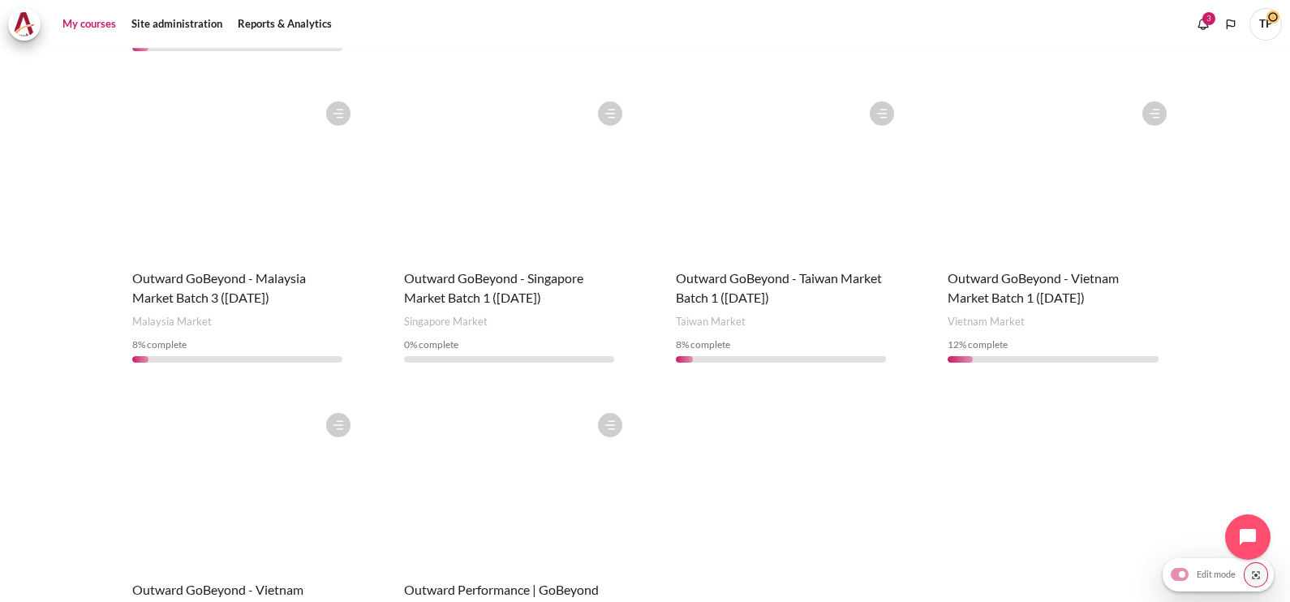
click at [550, 177] on figure "Content" at bounding box center [509, 174] width 243 height 162
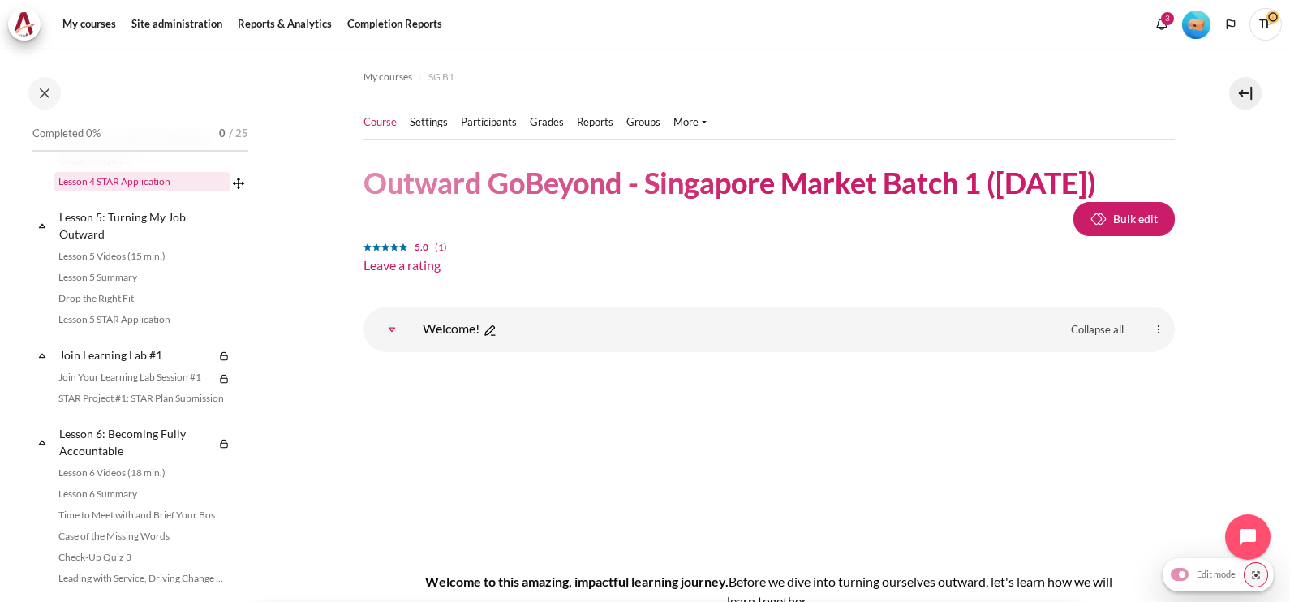
scroll to position [811, 0]
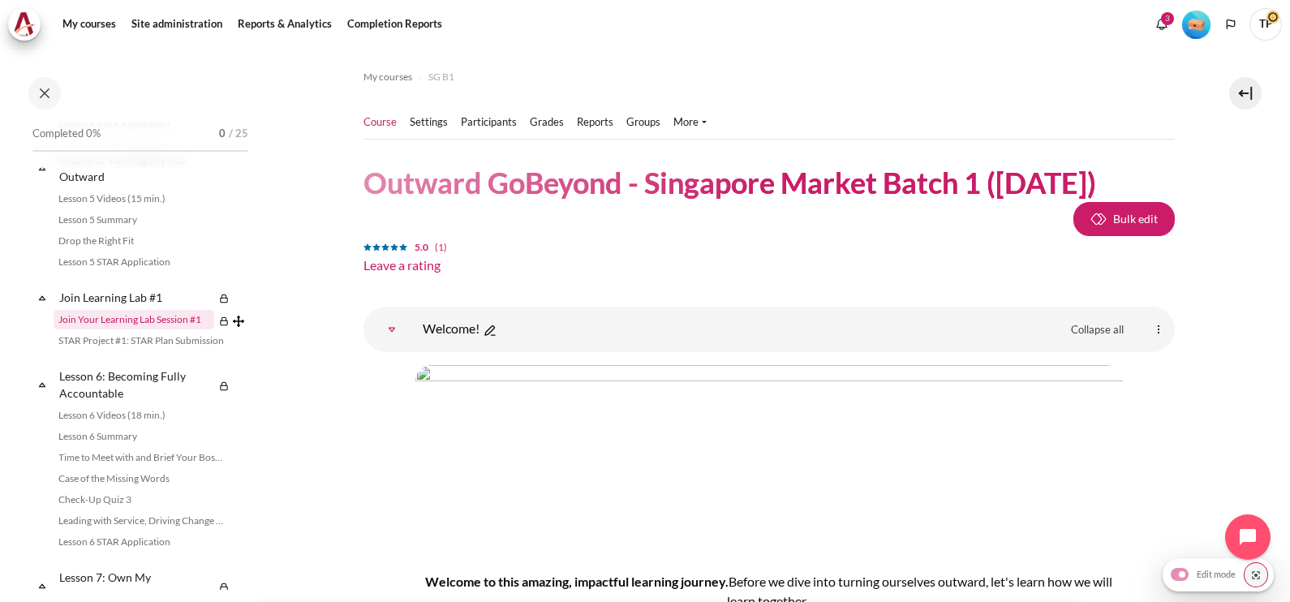
click at [75, 329] on link "Join Your Learning Lab Session #1" at bounding box center [134, 319] width 161 height 19
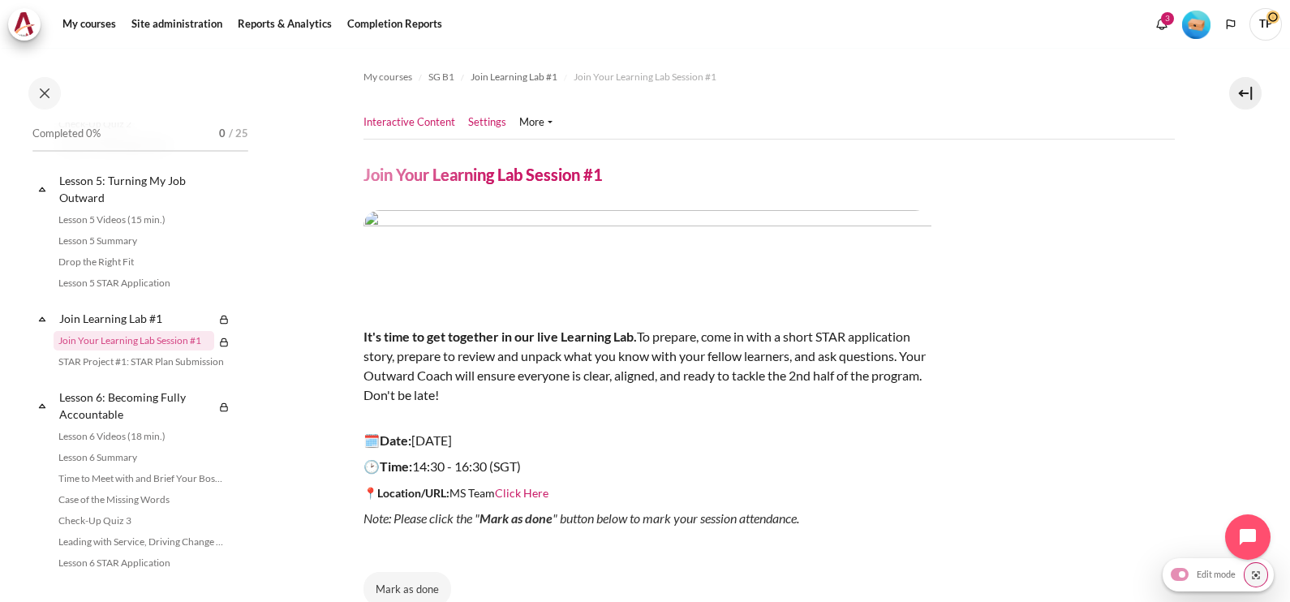
click at [495, 126] on link "Settings" at bounding box center [487, 122] width 38 height 16
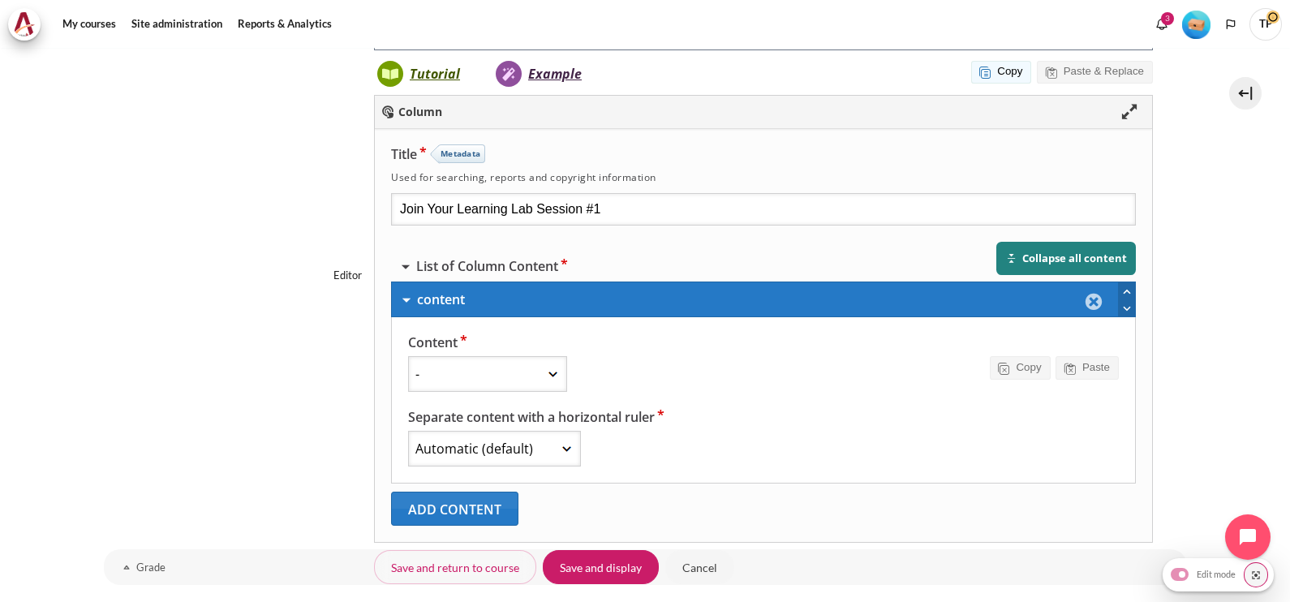
scroll to position [596, 0]
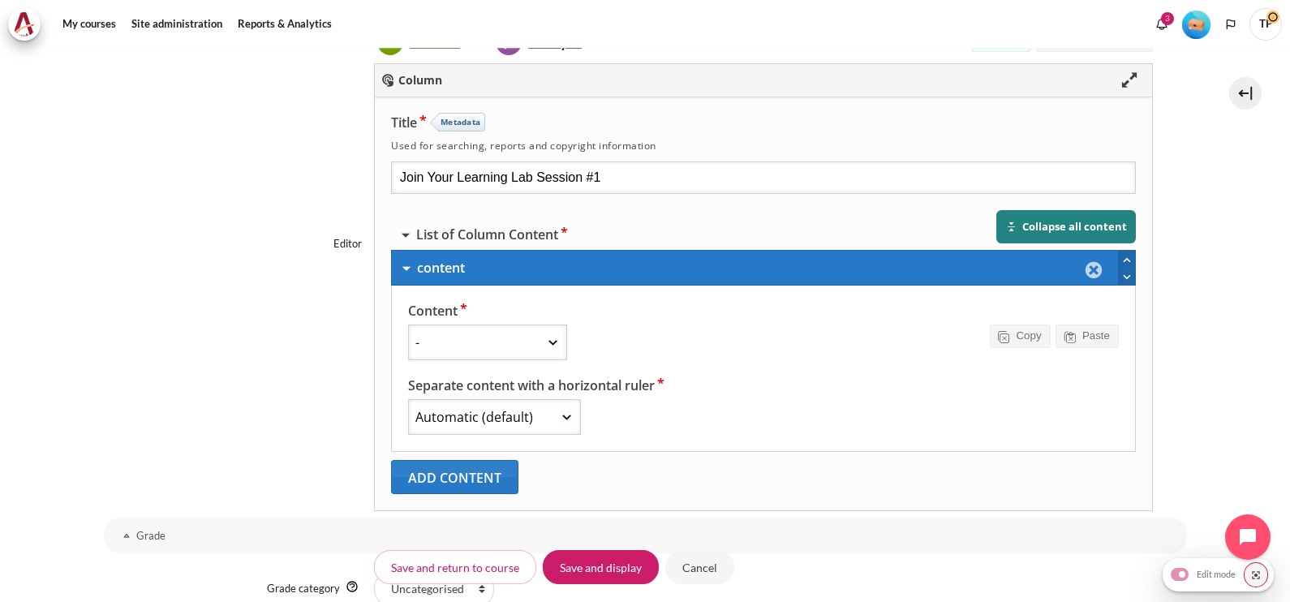
click at [450, 341] on select "- Accordion Agamotto Audio Audio Recorder Fill in the Blanks Chart Collage Cour…" at bounding box center [487, 343] width 159 height 36
select select "[DOMAIN_NAME] 1.3"
click at [408, 346] on select "- Accordion Agamotto Audio Audio Recorder Fill in the Blanks Chart Collage Cour…" at bounding box center [487, 343] width 159 height 36
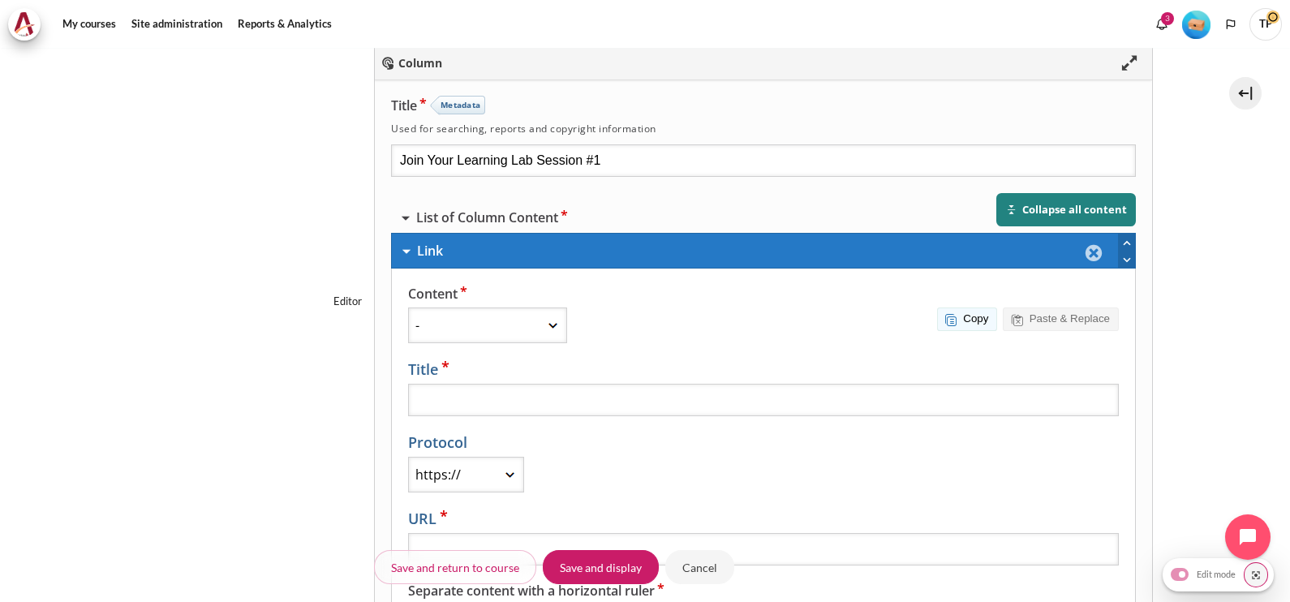
scroll to position [670, 0]
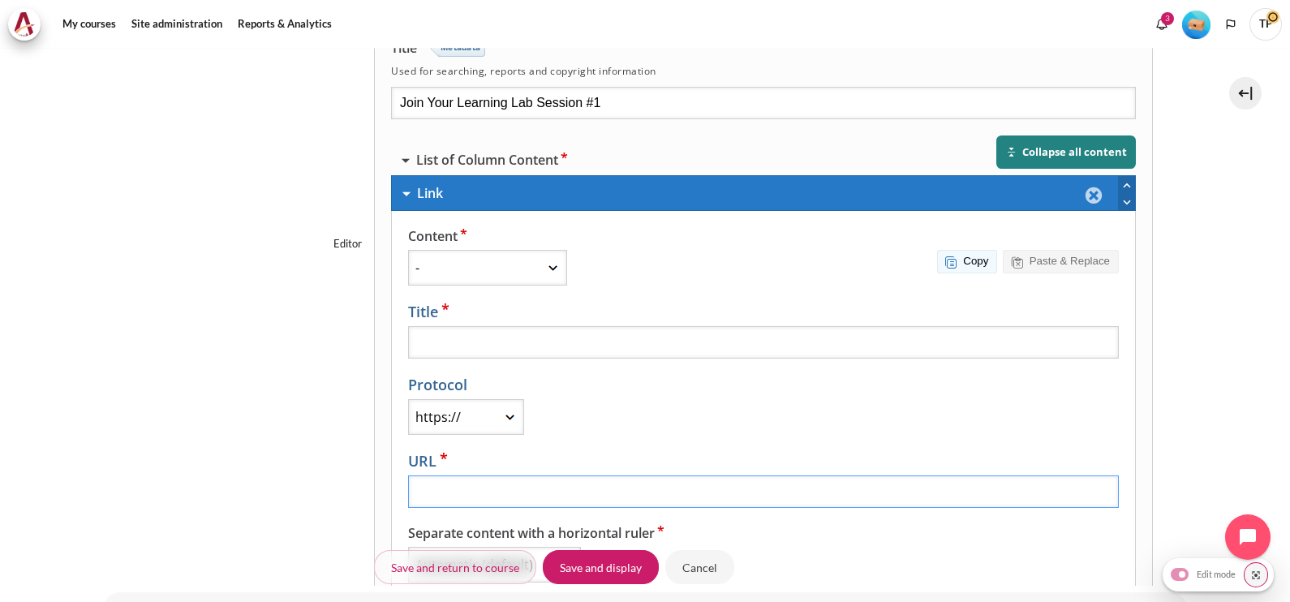
click at [578, 476] on input "URL" at bounding box center [763, 492] width 711 height 32
paste input "teams.microsoft.com/l/meetingrecap?driveId=b%21fe096thTk0WfEsSOlgVmC53hY3GhCPxP…"
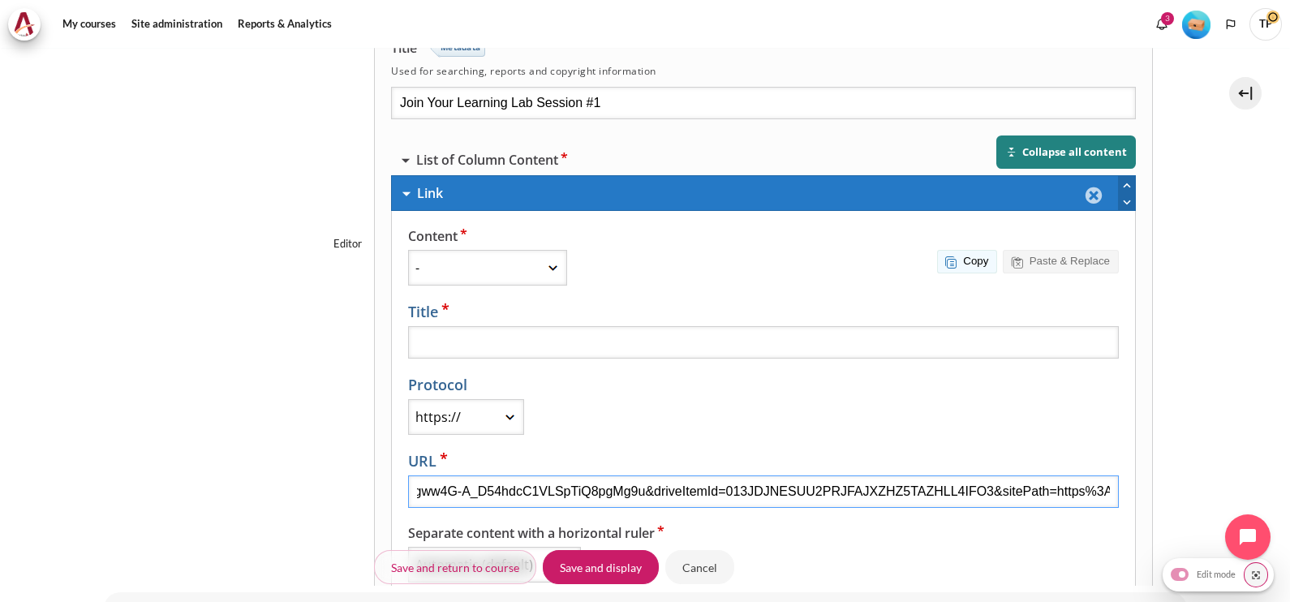
scroll to position [0, 0]
drag, startPoint x: 487, startPoint y: 396, endPoint x: 395, endPoint y: 385, distance: 92.4
click at [395, 385] on div "Content - Accordion Agamotto Audio Audio Recorder Fill in the Blanks Chart Coll…" at bounding box center [763, 406] width 745 height 389
click at [592, 476] on input "[DOMAIN_NAME]/l/meetingrecap?driveId=b%21fe096thTk0WfEsSOlgVmC53hY3GhCPxPnWgww4…" at bounding box center [763, 492] width 711 height 32
drag, startPoint x: 596, startPoint y: 415, endPoint x: 514, endPoint y: 416, distance: 82.8
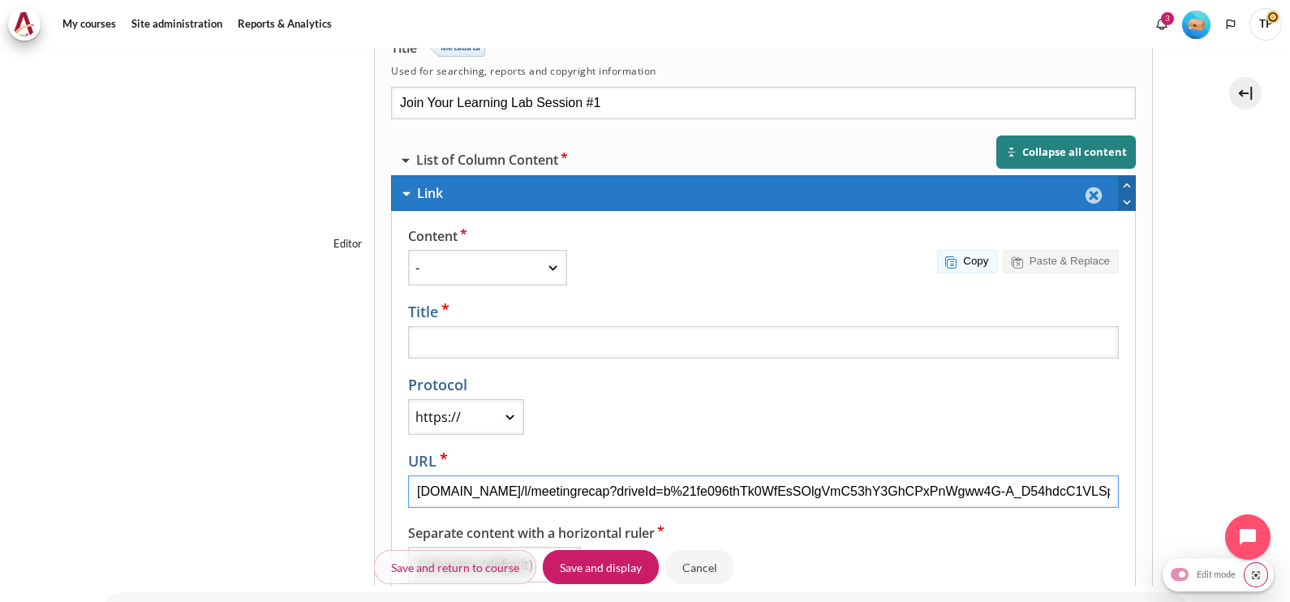
click at [514, 416] on div "Protocol - http:// https:// (root relative) other URL teams.microsoft.com/l/mee…" at bounding box center [763, 442] width 711 height 133
click at [655, 476] on input "[DOMAIN_NAME]/l/meetingrecap?driveId=b%21fe096thTk0WfEsSOlgVmC53hY3GhCPxPnWgww4…" at bounding box center [763, 492] width 711 height 32
type input "[DOMAIN_NAME]/l/meetingrecap?driveId=b%21fe096thTk0WfEsSOlgVmC53hY3GhCPxPnWgww4…"
click at [707, 525] on label "Separate content with a horizontal ruler" at bounding box center [763, 536] width 711 height 23
click at [581, 548] on select "Automatic (default) Never use ruler above Always use ruler above" at bounding box center [494, 566] width 173 height 36
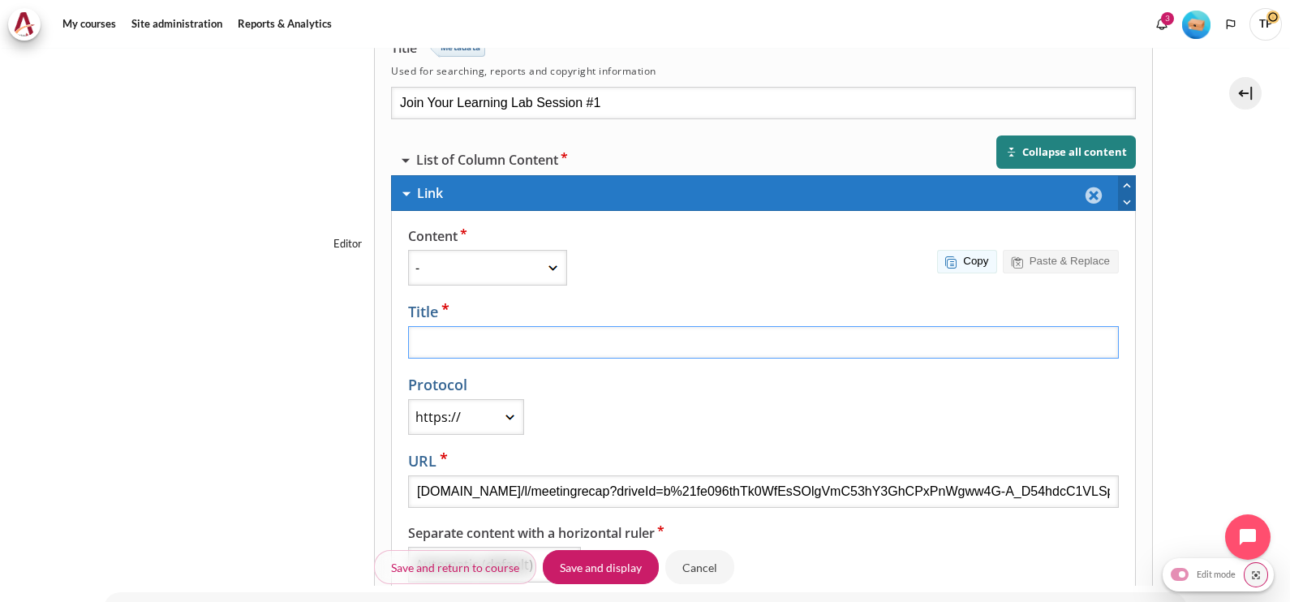
click at [452, 333] on input "Title" at bounding box center [763, 343] width 711 height 32
type input "ด"
type input "Learning Lab 1 Session Recording (5 Aug)"
click at [589, 557] on input "Save and display" at bounding box center [601, 567] width 116 height 34
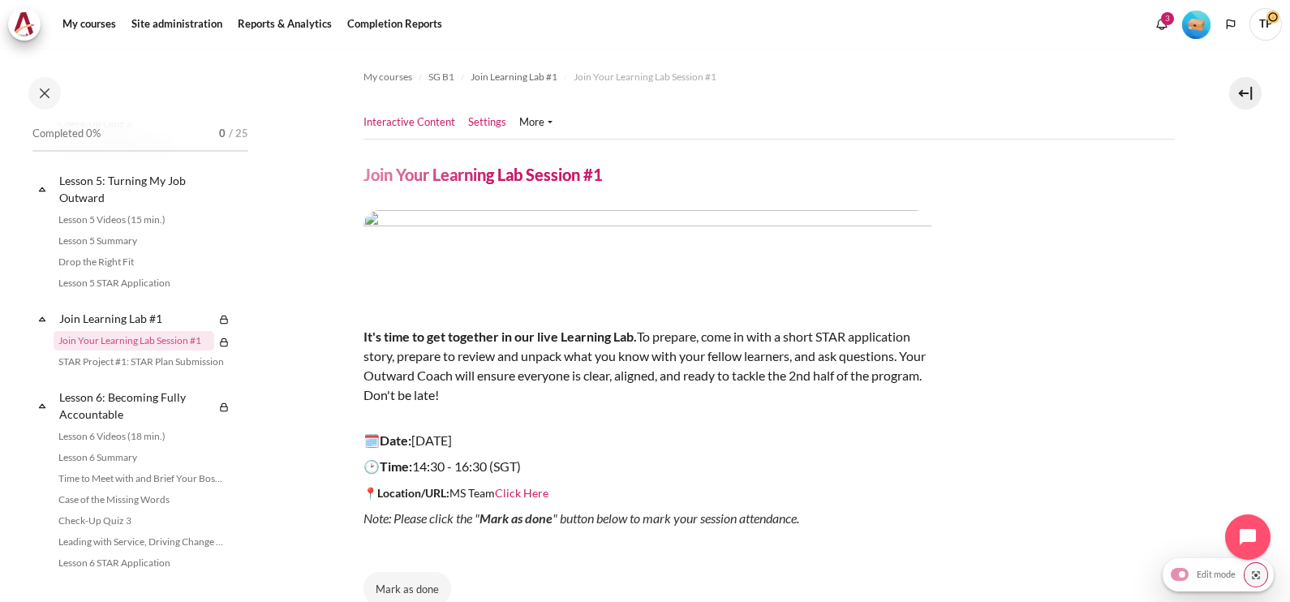
click at [469, 123] on link "Settings" at bounding box center [487, 122] width 38 height 16
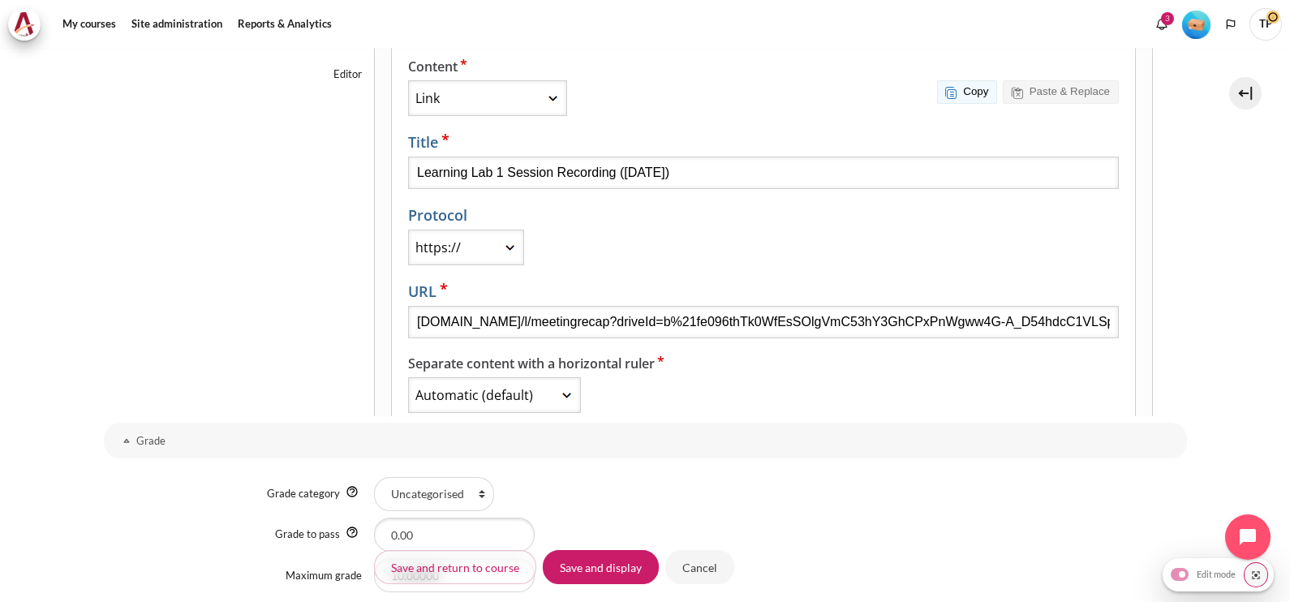
scroll to position [637, 0]
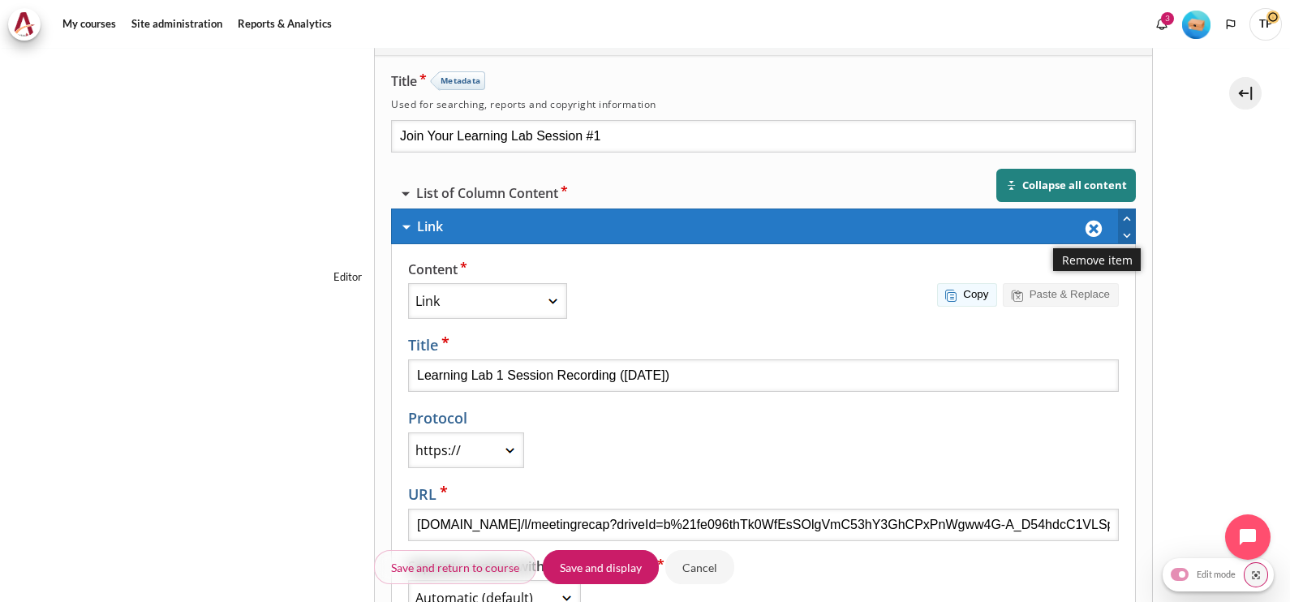
click at [1090, 222] on div "Remove item" at bounding box center [1097, 227] width 41 height 34
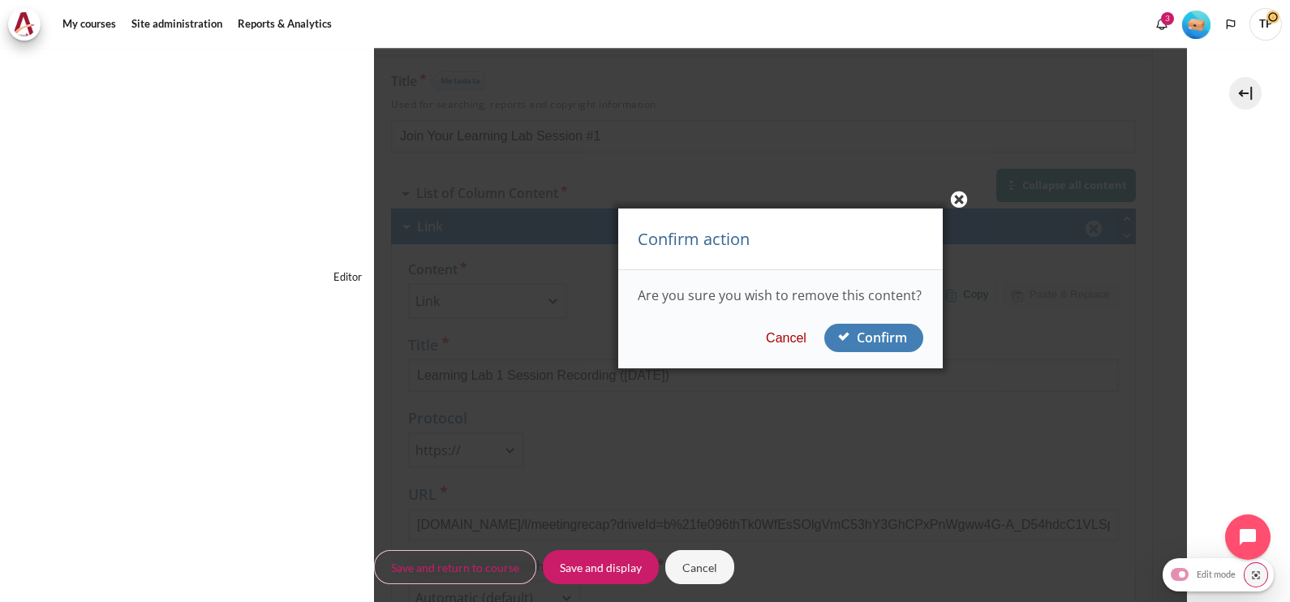
click at [849, 344] on button "Confirm" at bounding box center [873, 339] width 99 height 28
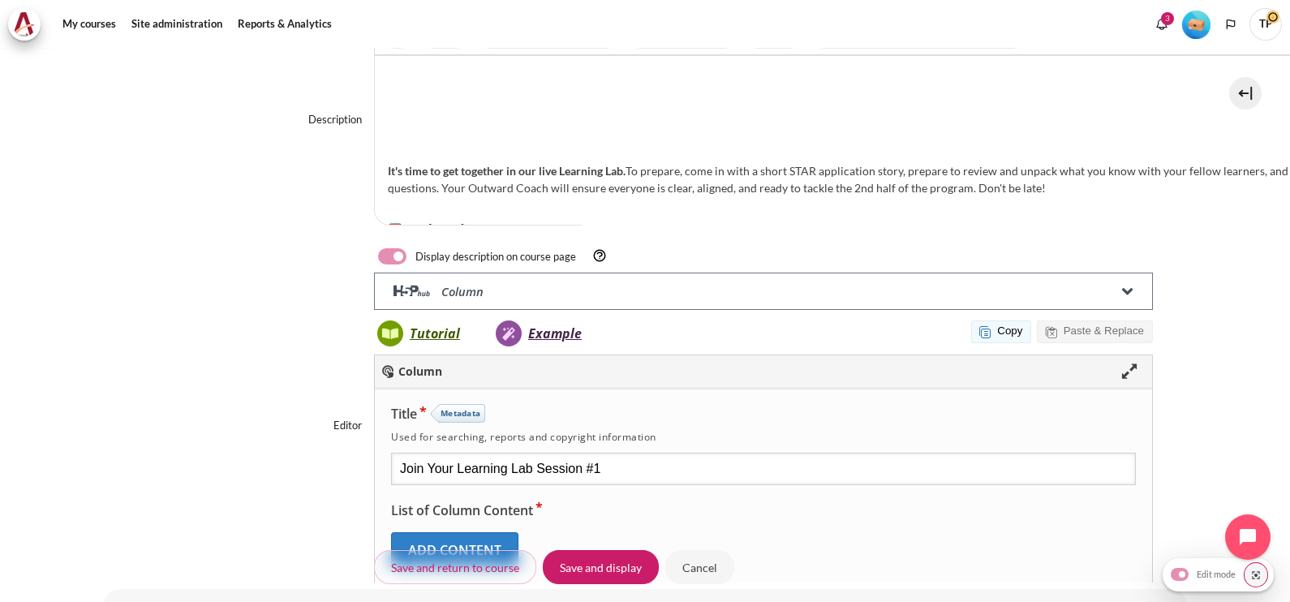
scroll to position [180, 0]
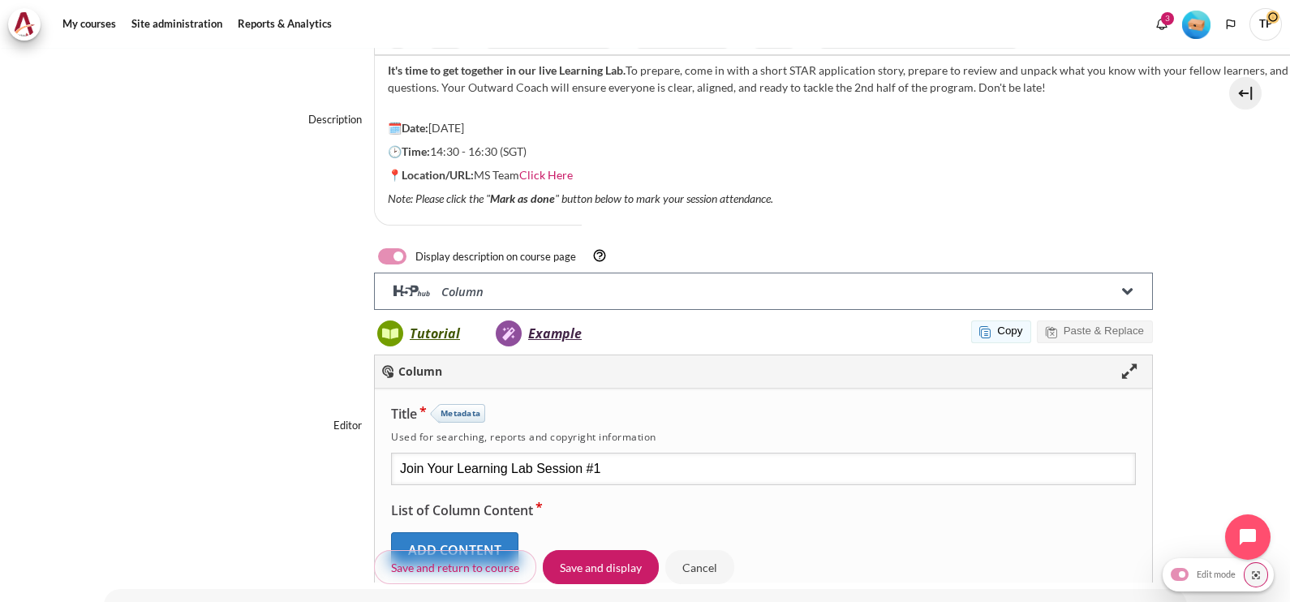
click at [608, 166] on p "📍Location/URL: MS Team Click Here" at bounding box center [860, 174] width 944 height 17
click at [608, 170] on p "📍Location/URL: MS Team Click Here" at bounding box center [860, 174] width 944 height 17
click at [551, 190] on p "Session Recording:" at bounding box center [860, 198] width 944 height 17
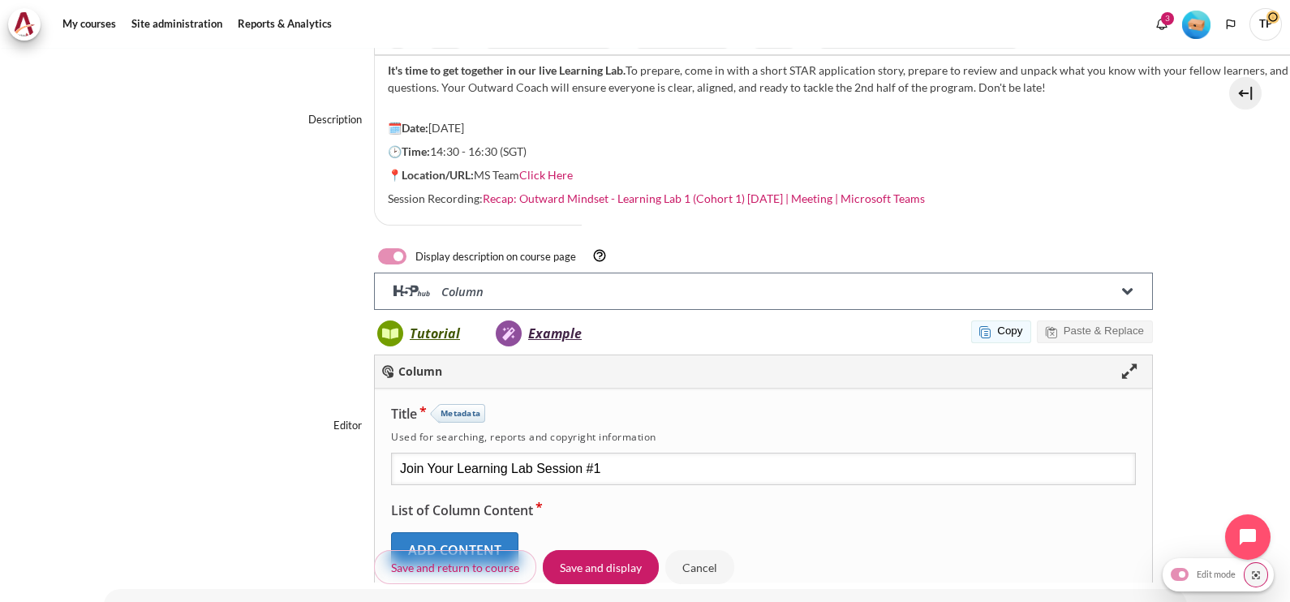
drag, startPoint x: 498, startPoint y: 182, endPoint x: 467, endPoint y: 199, distance: 35.9
click at [449, 199] on div "It's time to get together in our live Learning Lab. To prepare, come in with a …" at bounding box center [860, 140] width 970 height 169
click at [551, 191] on link "Recap: Outward Mindset - Learning Lab 1 (Cohort 1) Tuesday, August 5 | Meeting …" at bounding box center [704, 198] width 442 height 14
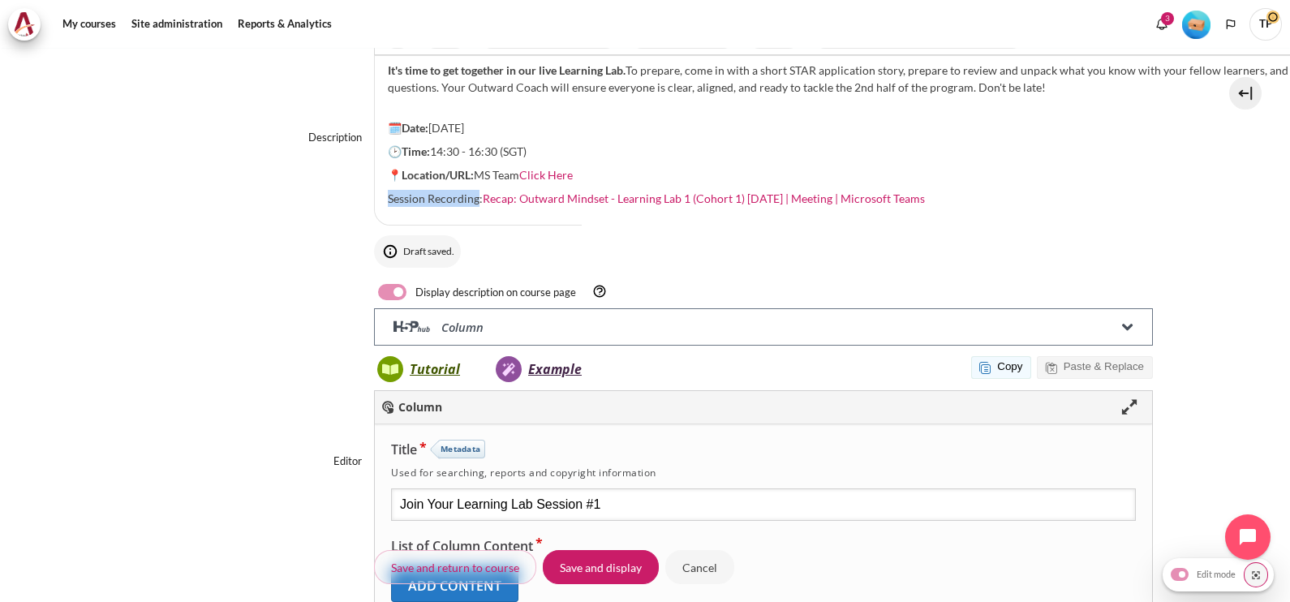
drag, startPoint x: 476, startPoint y: 184, endPoint x: 388, endPoint y: 183, distance: 88.4
click at [388, 190] on p "Session Recording: Recap: Outward Mindset - Learning Lab 1 (Cohort 1) Tuesday, …" at bounding box center [860, 198] width 944 height 17
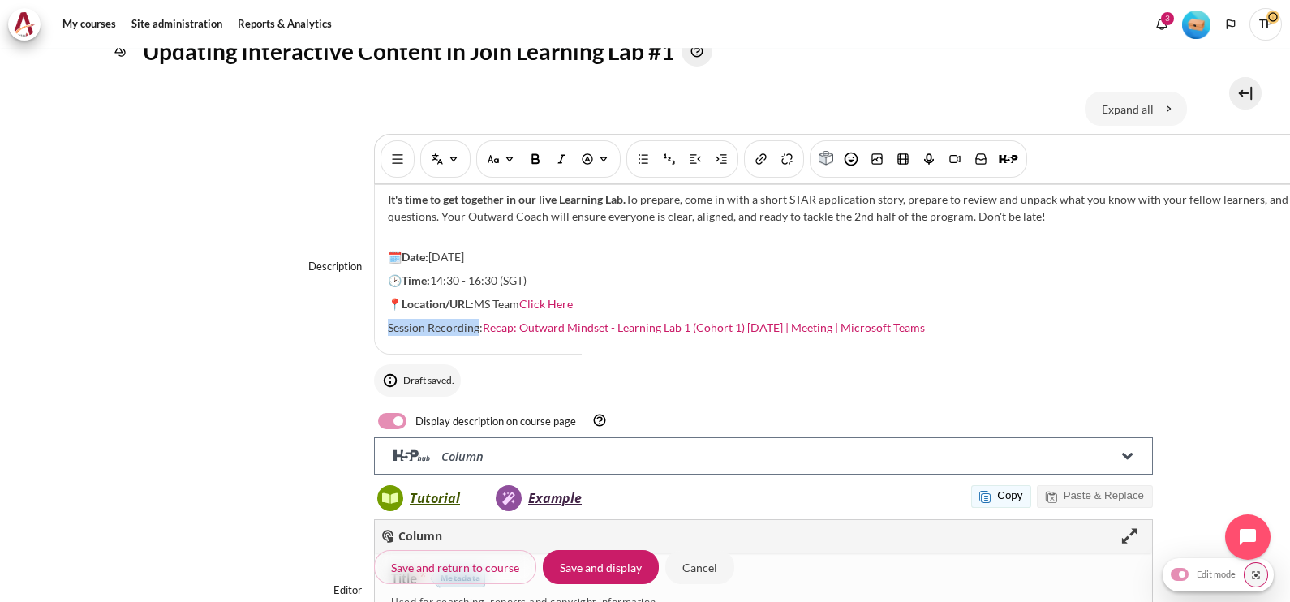
scroll to position [101, 0]
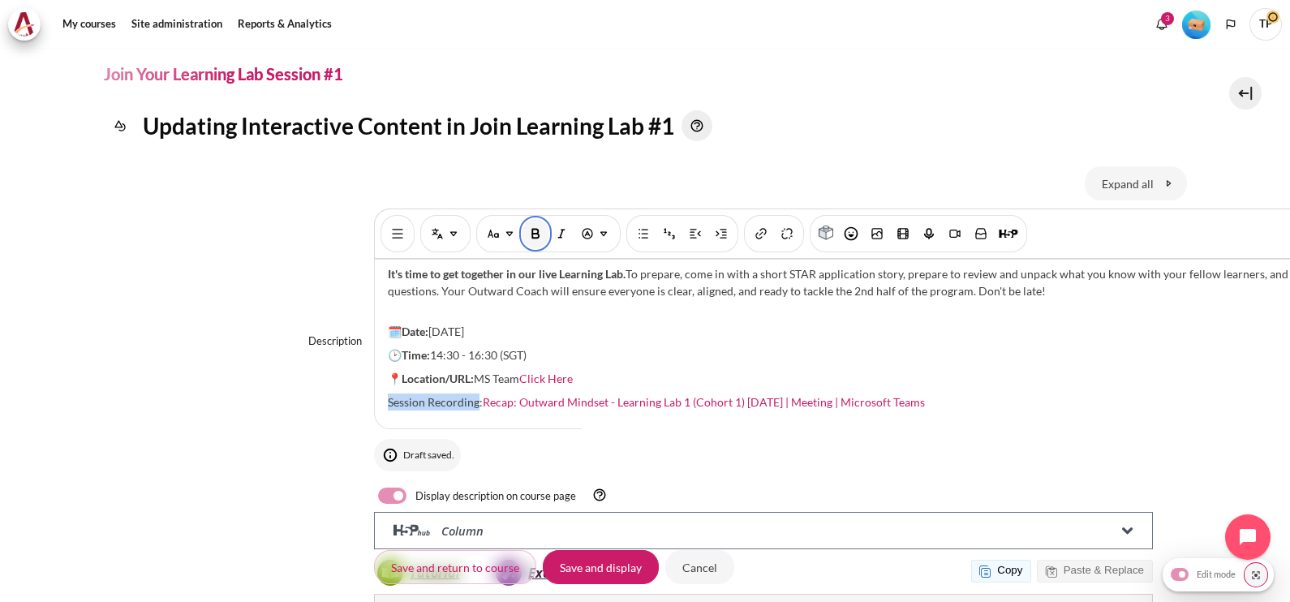
click at [532, 226] on img "Bold [Ctrl + b]" at bounding box center [535, 234] width 16 height 16
click at [388, 395] on strong "Session Recording" at bounding box center [434, 402] width 92 height 14
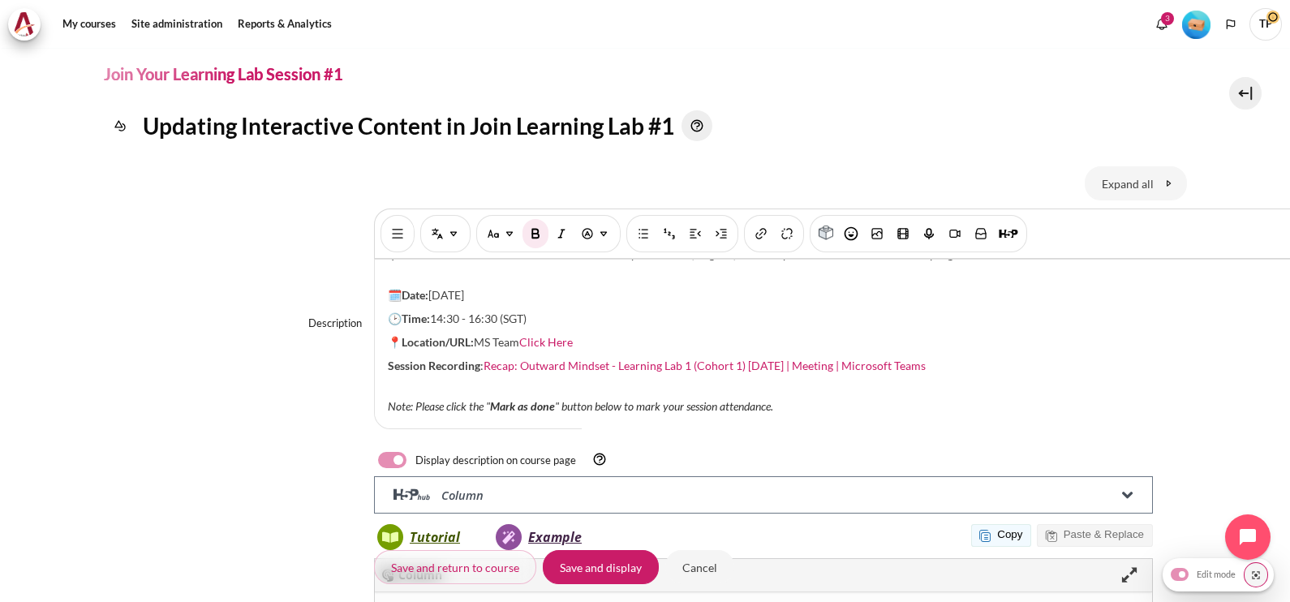
scroll to position [221, 0]
click at [408, 370] on div "It's time to get together in our live Learning Lab. To prepare, come in with a …" at bounding box center [860, 344] width 970 height 169
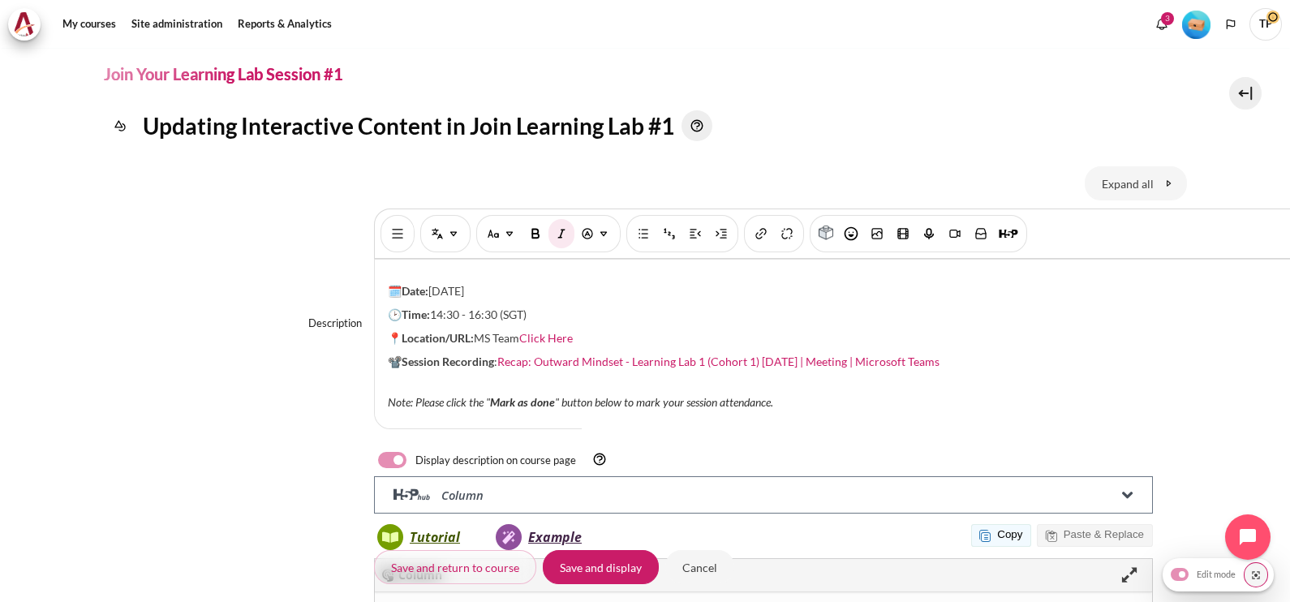
scroll to position [202, 0]
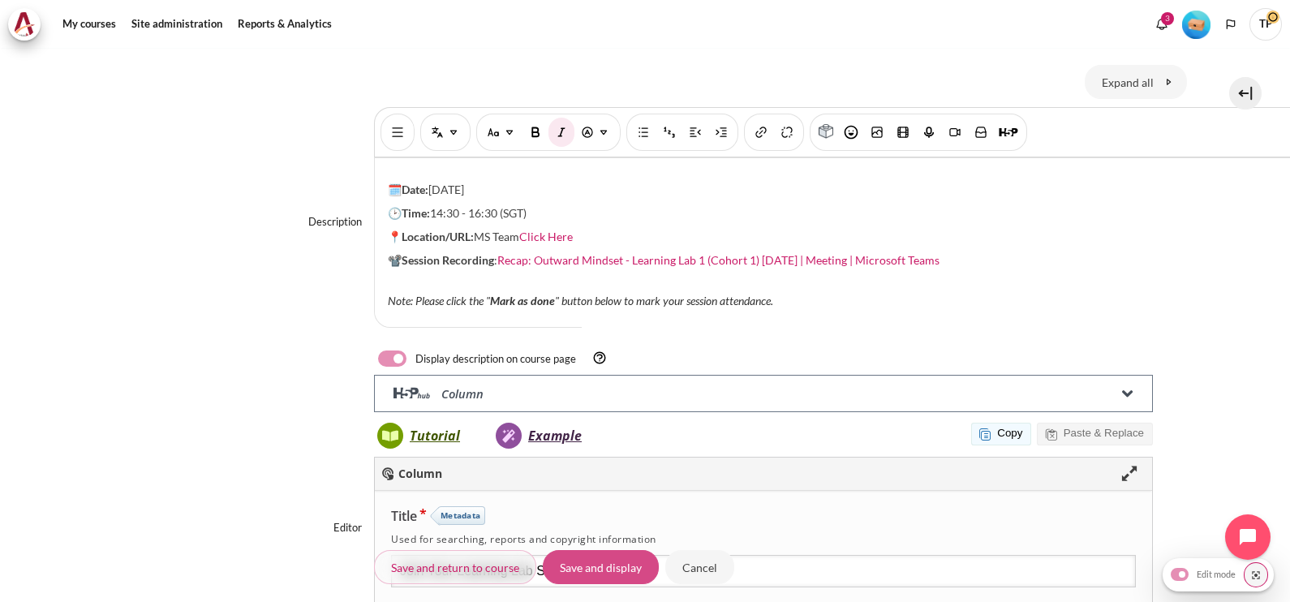
click at [591, 558] on input "Save and display" at bounding box center [601, 567] width 116 height 34
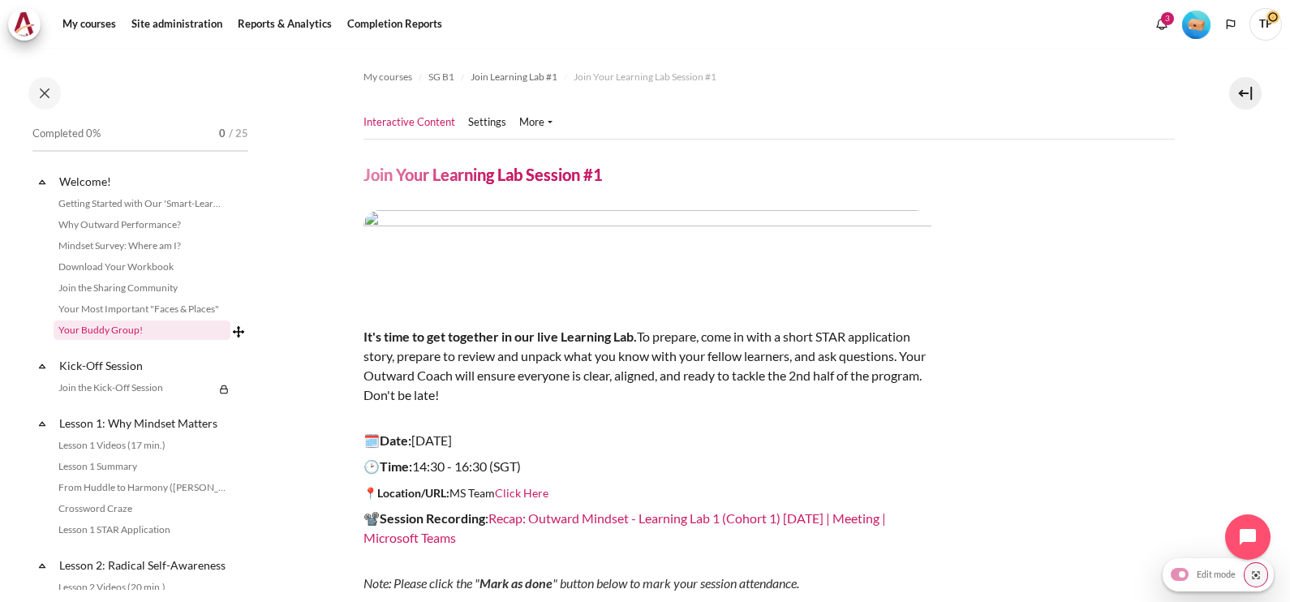
click at [82, 325] on link "Your Buddy Group!" at bounding box center [142, 329] width 177 height 19
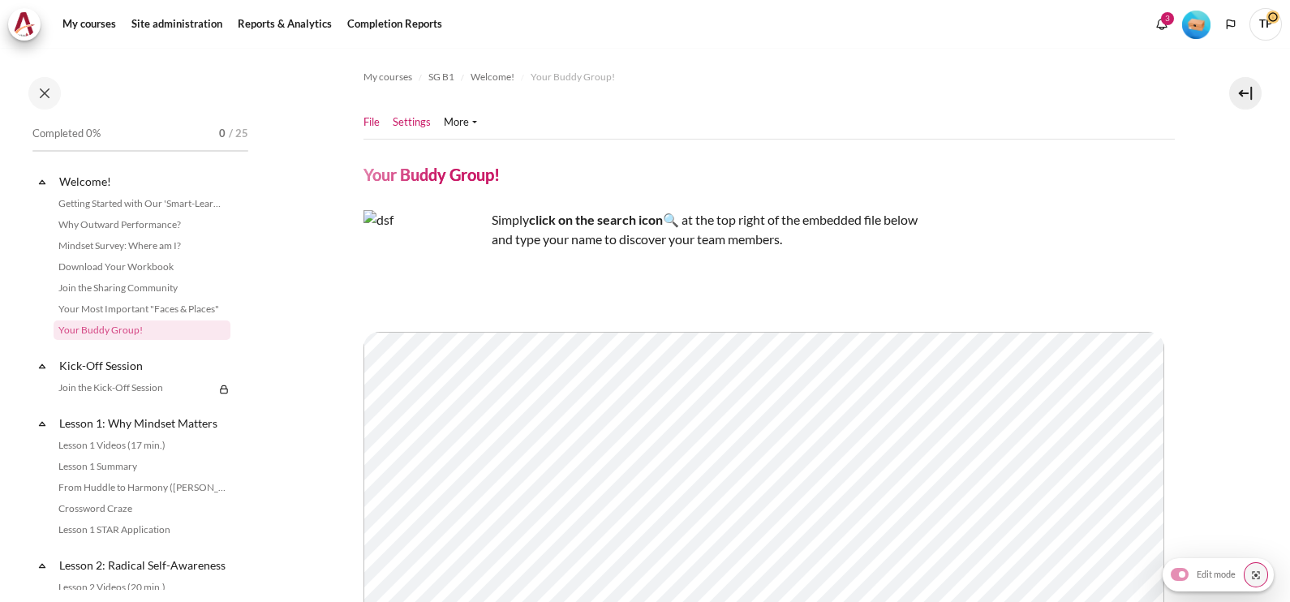
click at [411, 125] on link "Settings" at bounding box center [412, 122] width 38 height 16
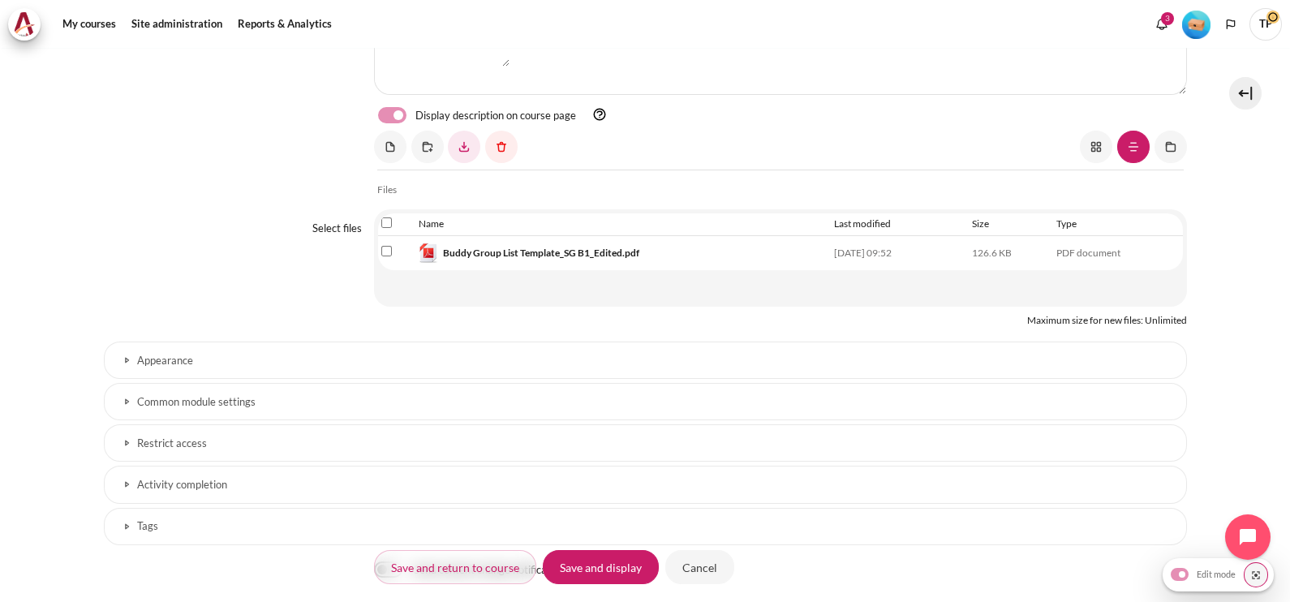
scroll to position [438, 0]
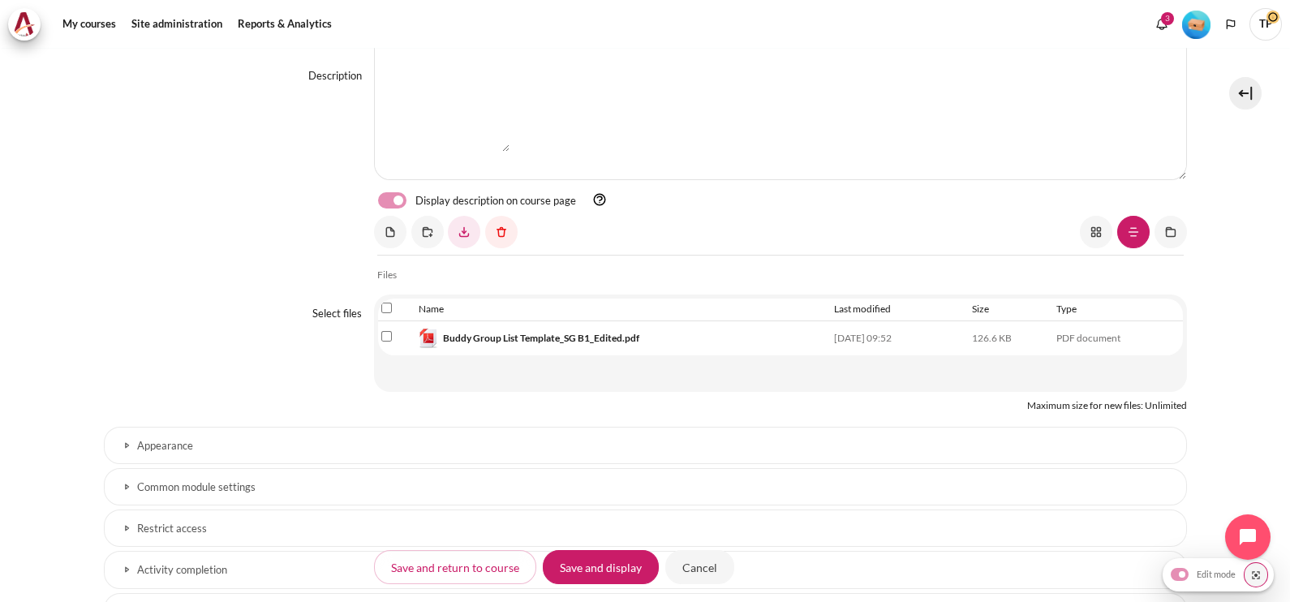
click at [384, 332] on input "Select file 'Buddy Group List Template_SG B1_Edited.pdf'" at bounding box center [386, 336] width 11 height 11
checkbox input "true"
click at [495, 237] on link "Content" at bounding box center [501, 232] width 32 height 32
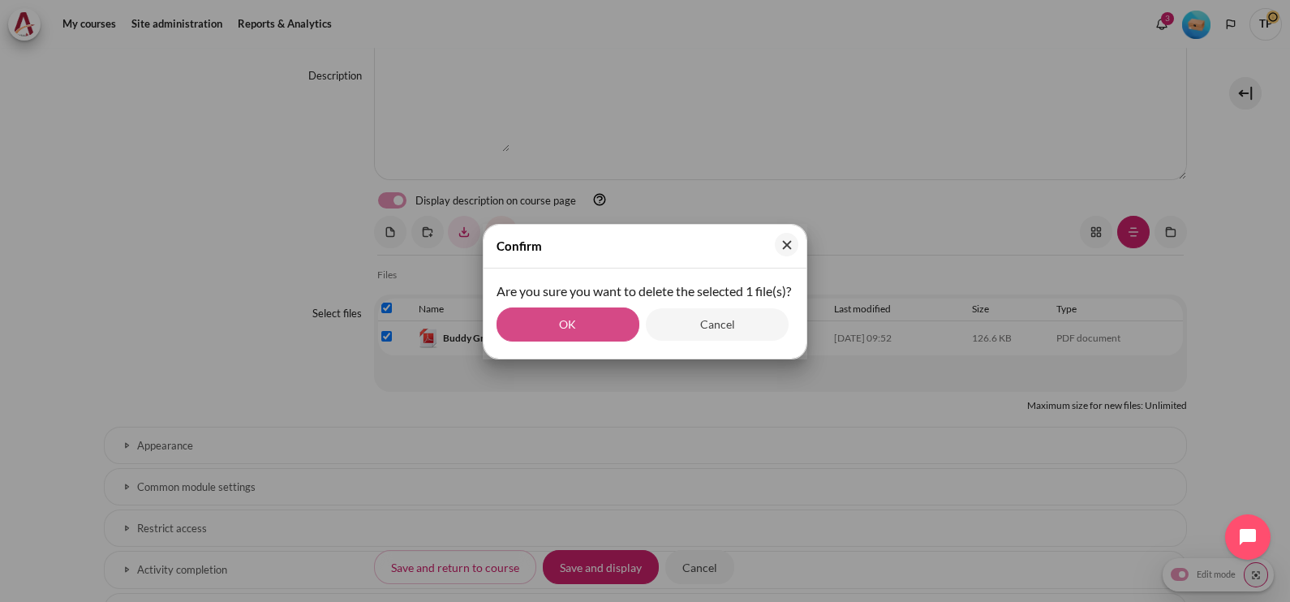
click at [543, 329] on button "OK" at bounding box center [568, 324] width 143 height 34
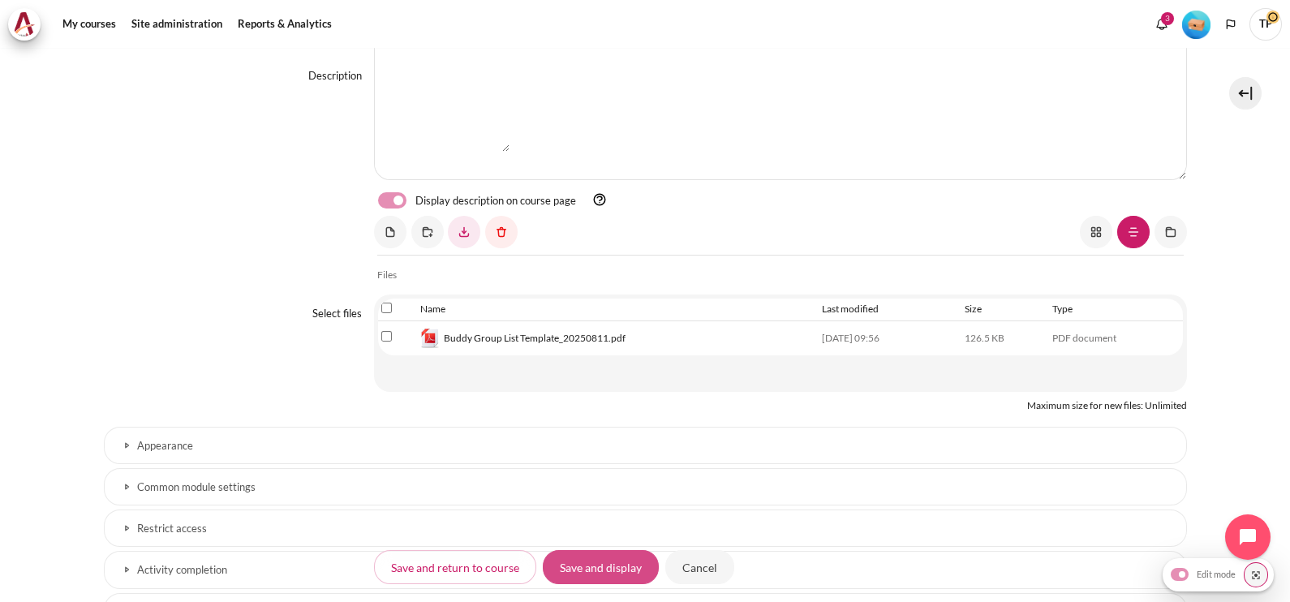
click at [595, 560] on input "Save and display" at bounding box center [601, 567] width 116 height 34
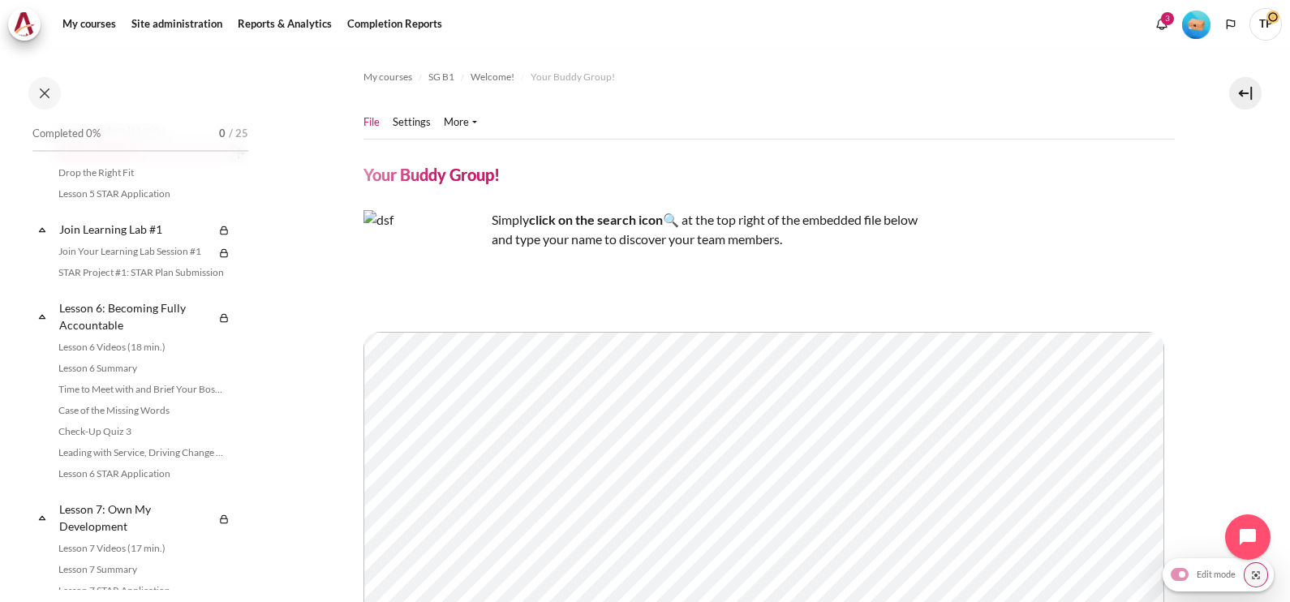
scroll to position [709, 0]
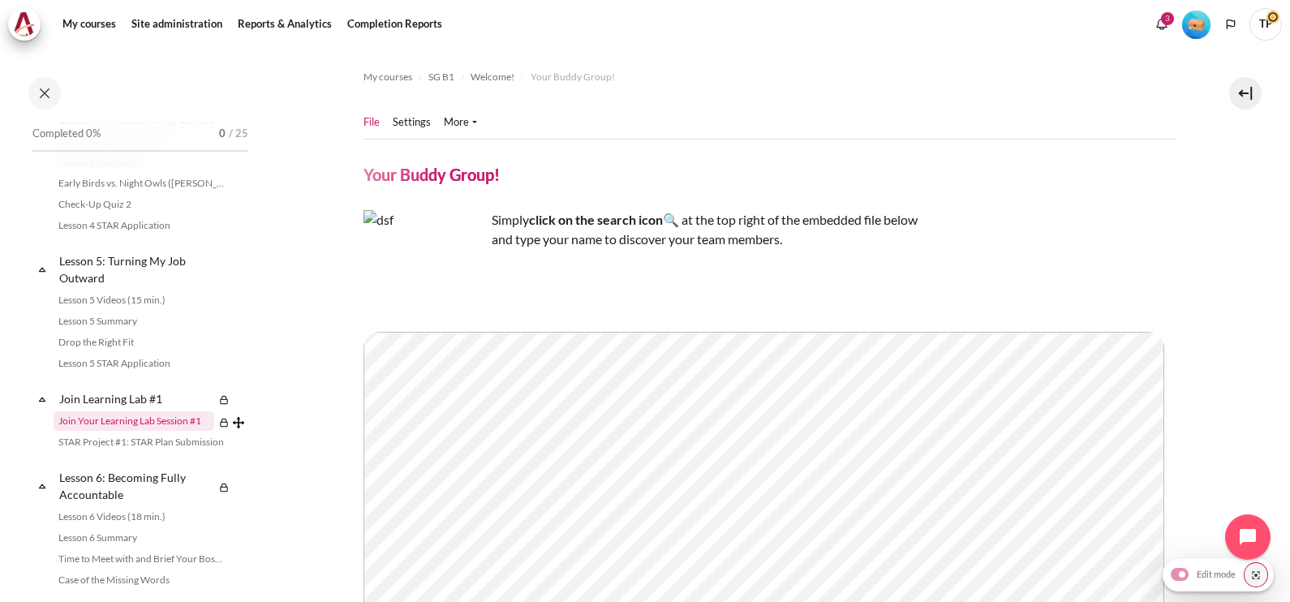
click at [97, 431] on link "Join Your Learning Lab Session #1" at bounding box center [134, 420] width 161 height 19
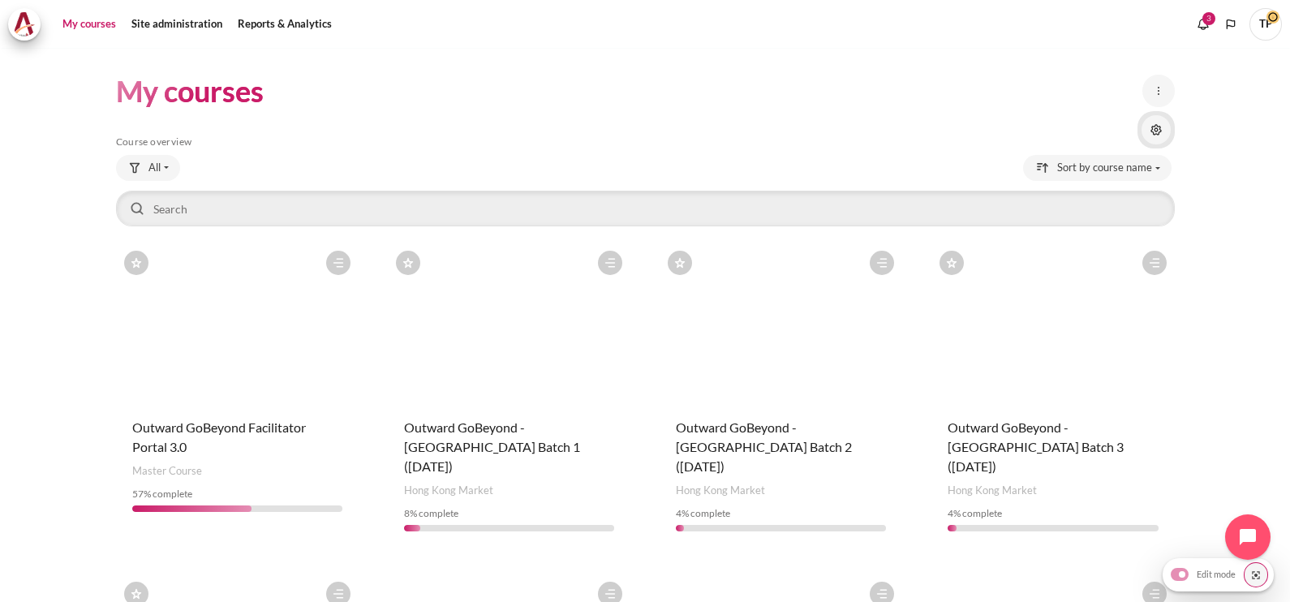
scroll to position [202, 0]
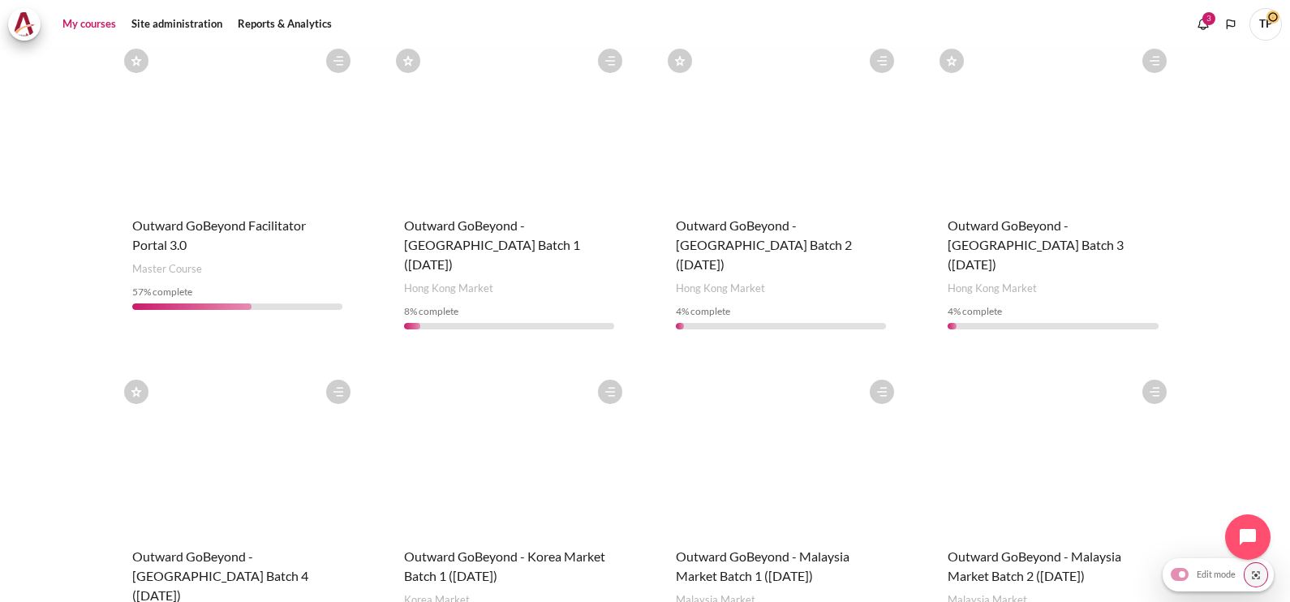
click at [178, 174] on figure "Content" at bounding box center [237, 122] width 243 height 162
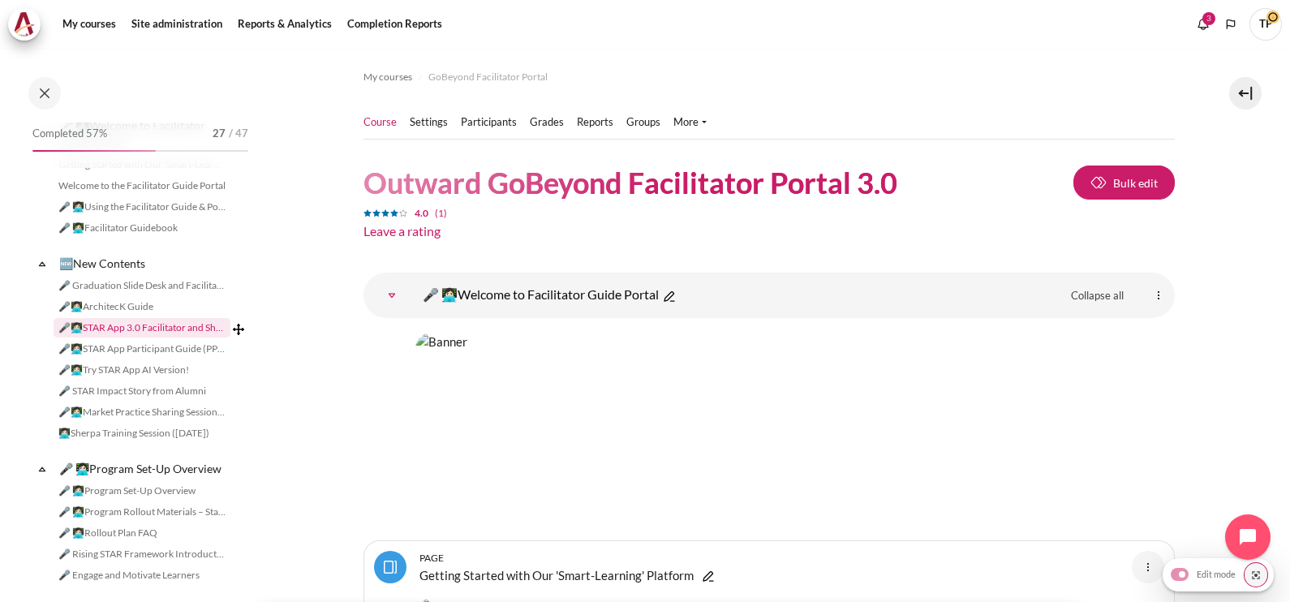
scroll to position [101, 0]
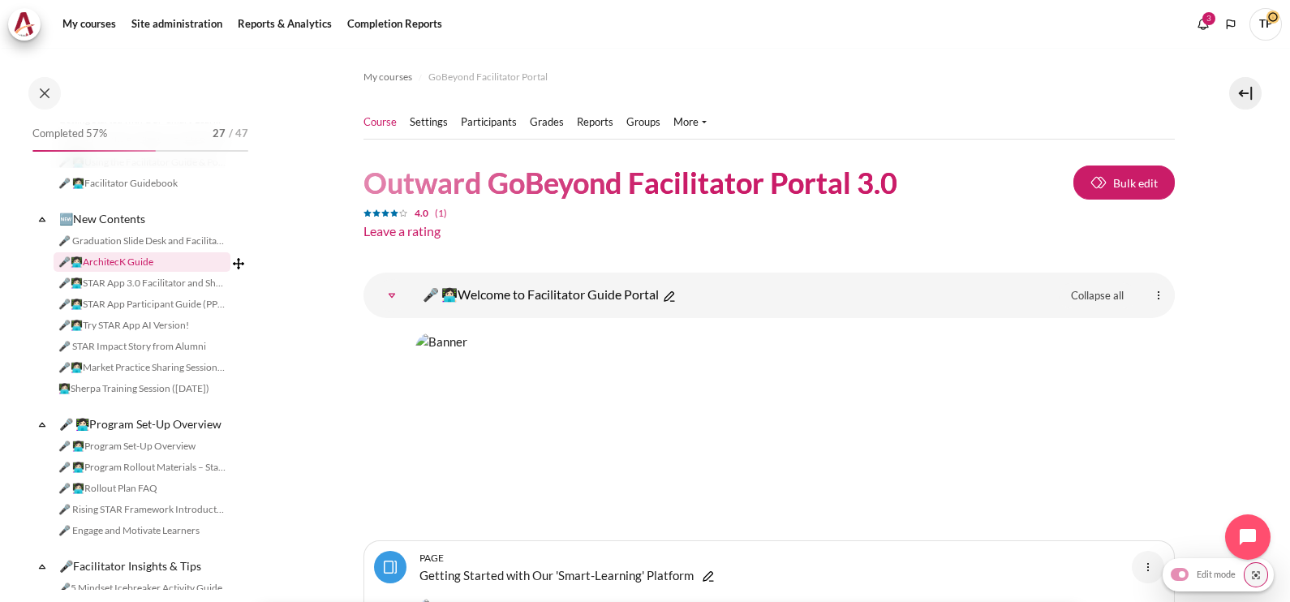
click at [118, 253] on link "🎤👩🏻‍💻ArchitecK Guide" at bounding box center [142, 261] width 177 height 19
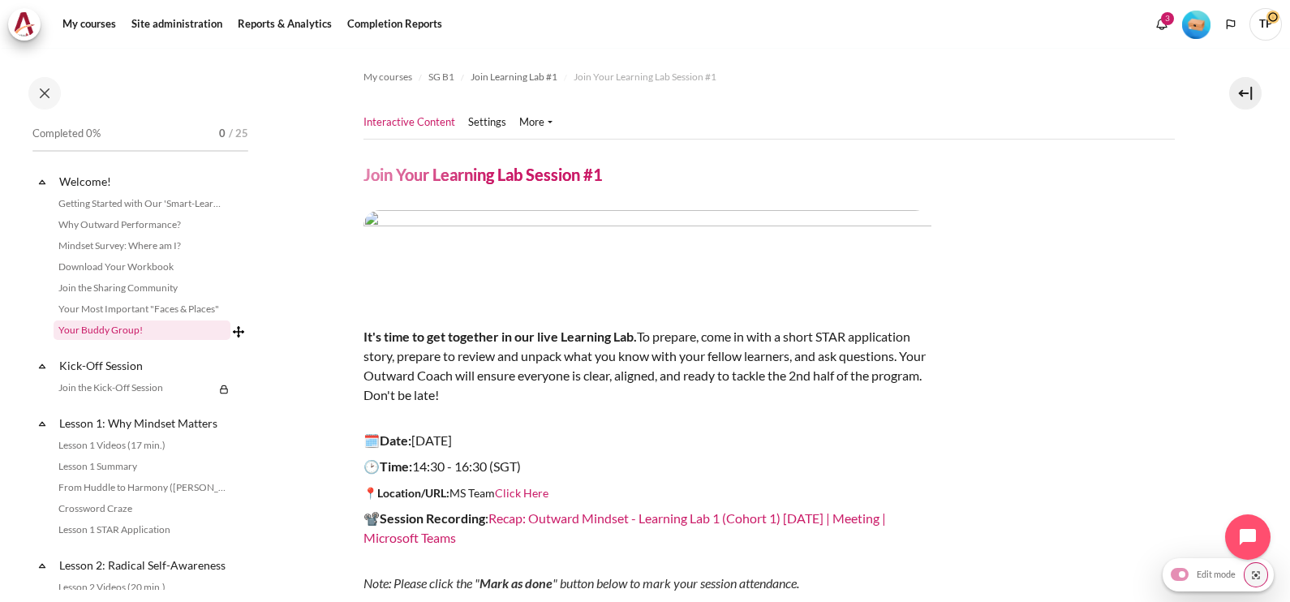
click at [118, 335] on link "Your Buddy Group!" at bounding box center [142, 329] width 177 height 19
